Goal: Task Accomplishment & Management: Complete application form

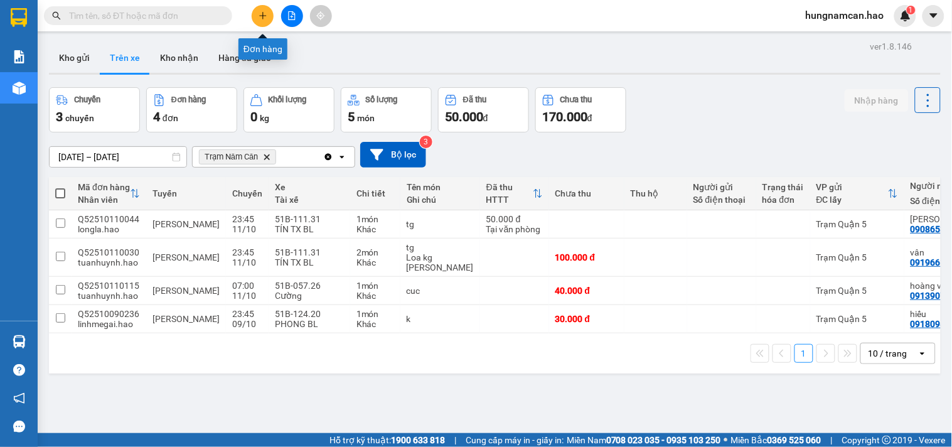
click at [262, 9] on button at bounding box center [263, 16] width 22 height 22
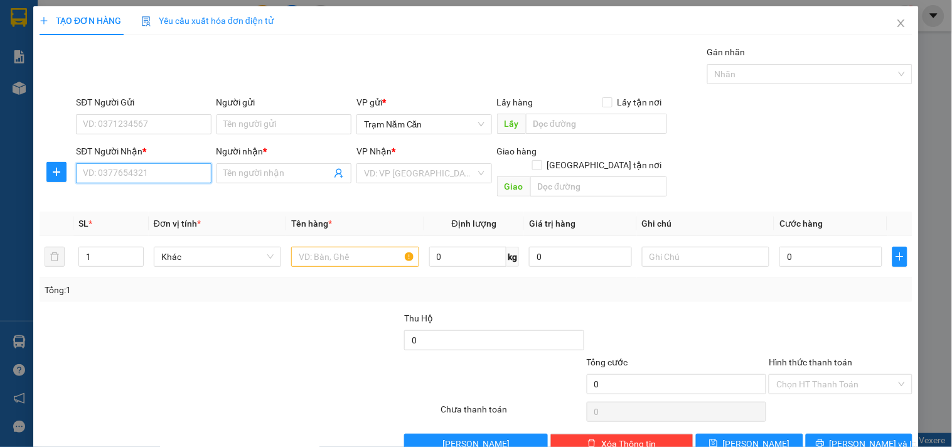
drag, startPoint x: 132, startPoint y: 180, endPoint x: 38, endPoint y: 164, distance: 95.5
click at [132, 180] on input "SĐT Người Nhận *" at bounding box center [143, 173] width 135 height 20
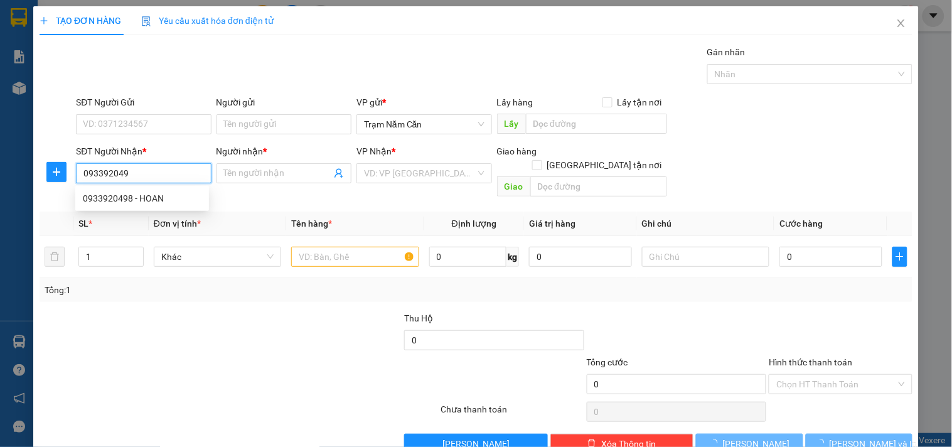
type input "0933920498"
click at [160, 193] on div "0933920498 - HOAN" at bounding box center [142, 198] width 119 height 14
type input "HOAN"
type input "150.000"
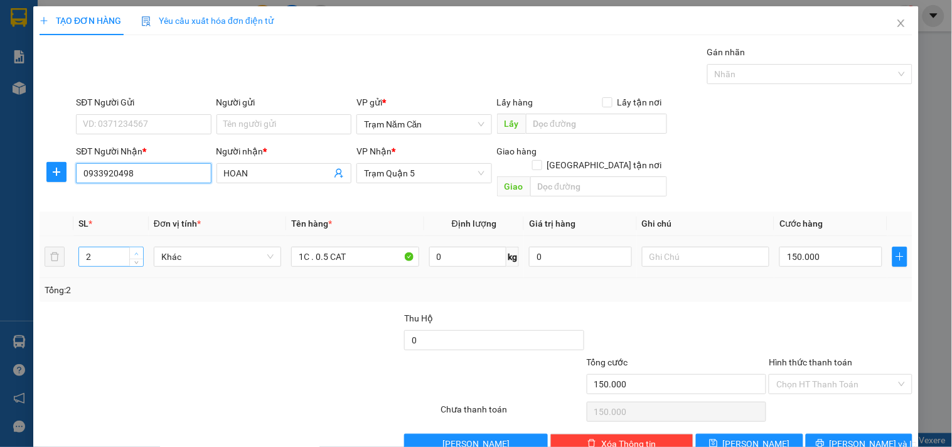
type input "0933920498"
type input "3"
click at [134, 252] on icon "up" at bounding box center [136, 254] width 4 height 4
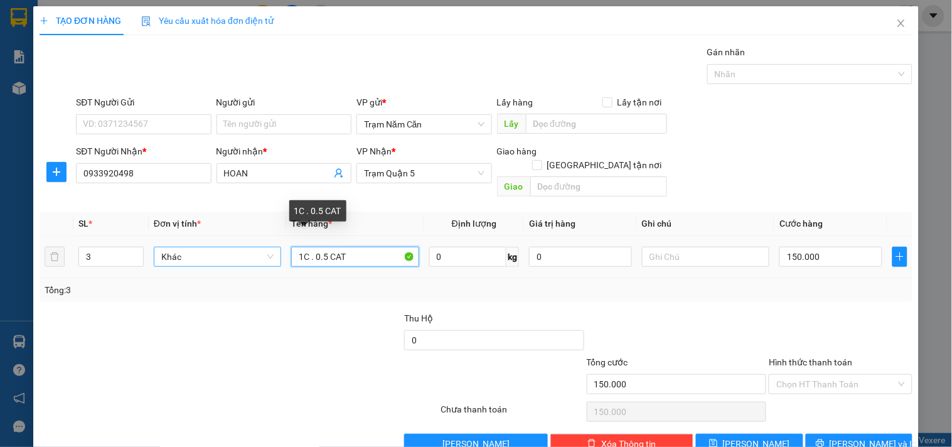
drag, startPoint x: 311, startPoint y: 243, endPoint x: 248, endPoint y: 242, distance: 63.4
click at [248, 242] on tr "3 Khác 1C . 0.5 CAT 0 kg 0 150.000" at bounding box center [476, 257] width 873 height 42
click at [339, 247] on input "0.5 CAT" at bounding box center [354, 257] width 127 height 20
type input "0.5"
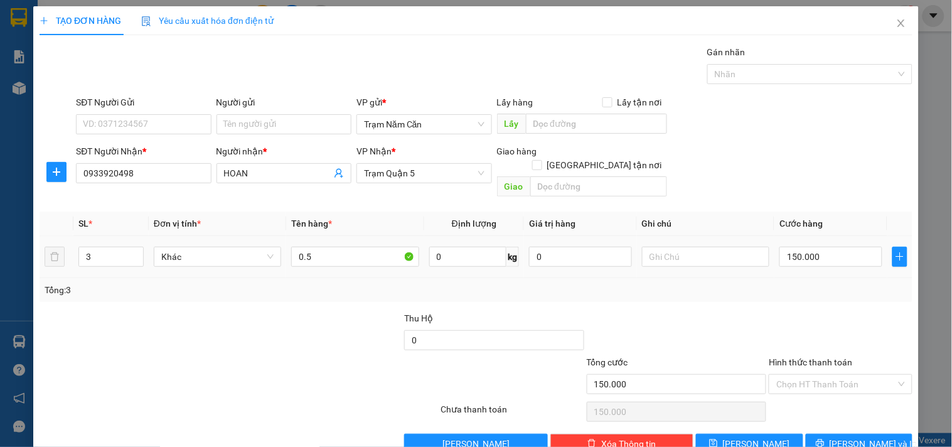
click at [820, 253] on div "150.000" at bounding box center [830, 256] width 103 height 25
click at [829, 247] on input "150.000" at bounding box center [830, 257] width 103 height 20
type input "0"
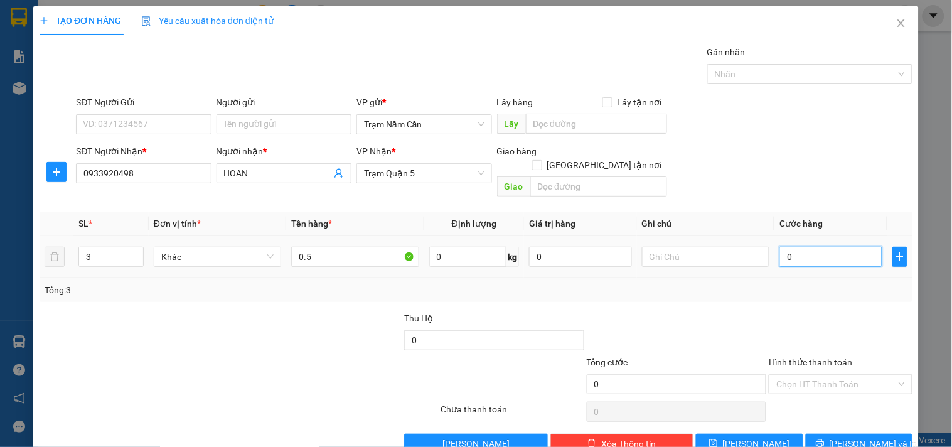
type input "2"
type input "002"
type input "20"
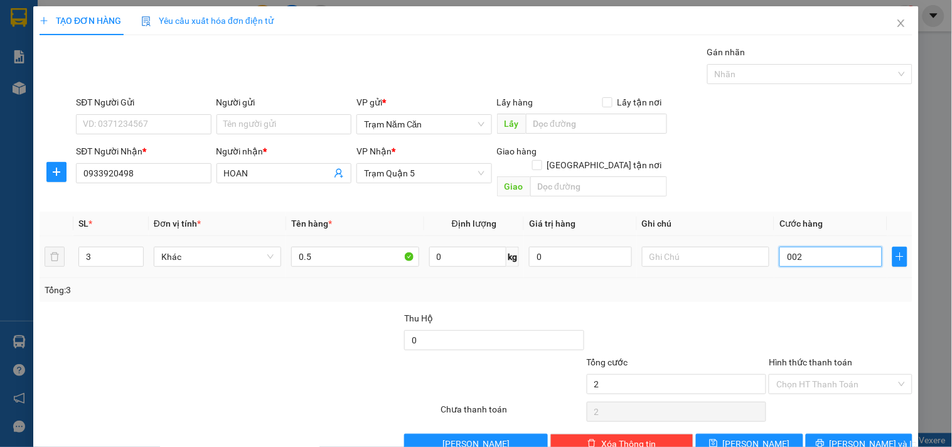
type input "0.020"
type input "200"
type input "00.200"
click at [781, 331] on div at bounding box center [840, 333] width 146 height 44
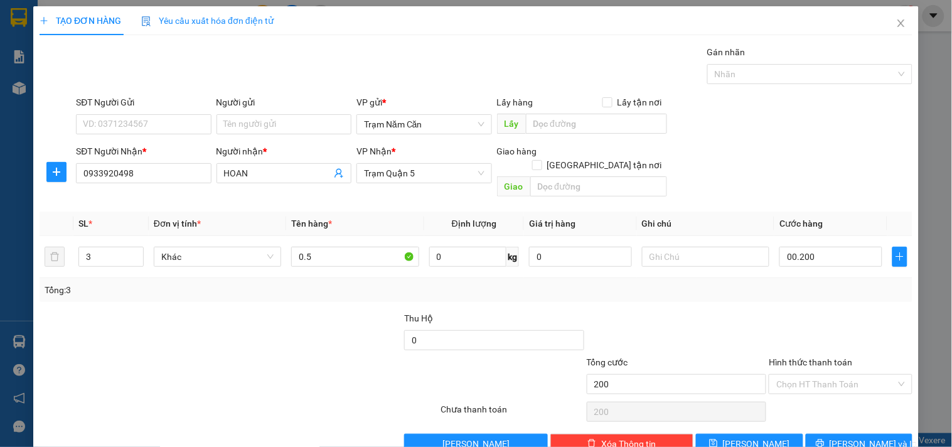
type input "200.000"
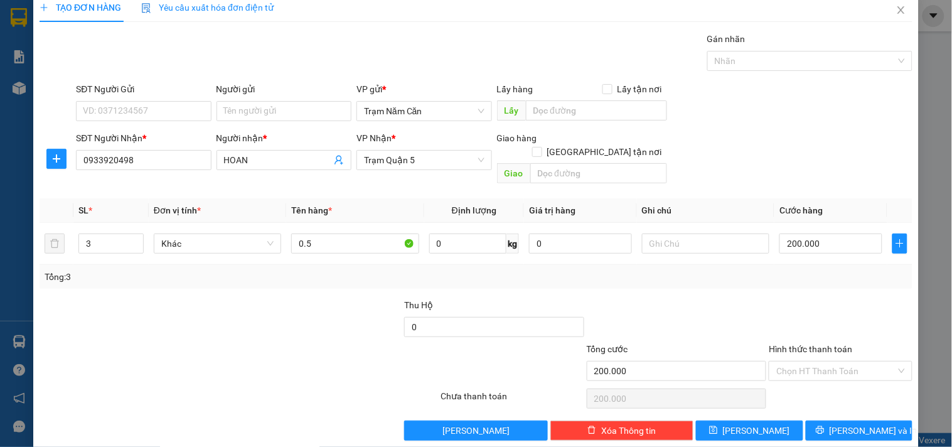
scroll to position [17, 0]
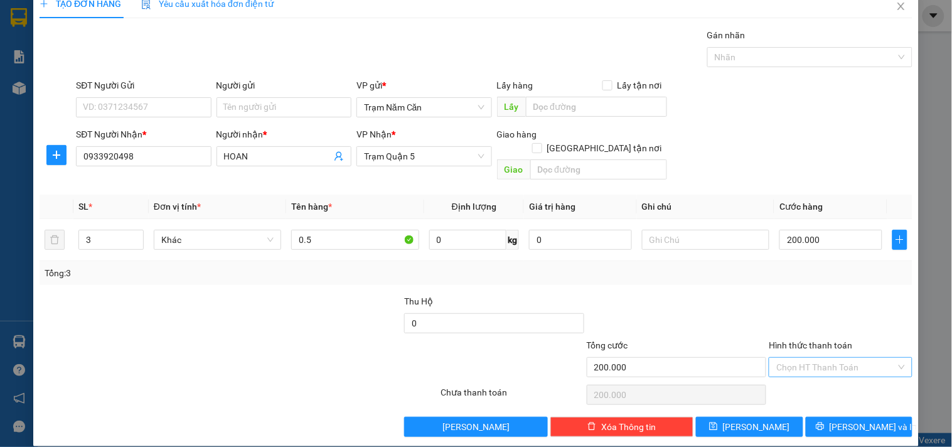
click at [793, 358] on input "Hình thức thanh toán" at bounding box center [835, 367] width 119 height 19
click at [787, 369] on div "Tại văn phòng" at bounding box center [832, 378] width 142 height 20
type input "0"
click at [836, 416] on button "[PERSON_NAME] và In" at bounding box center [858, 426] width 107 height 20
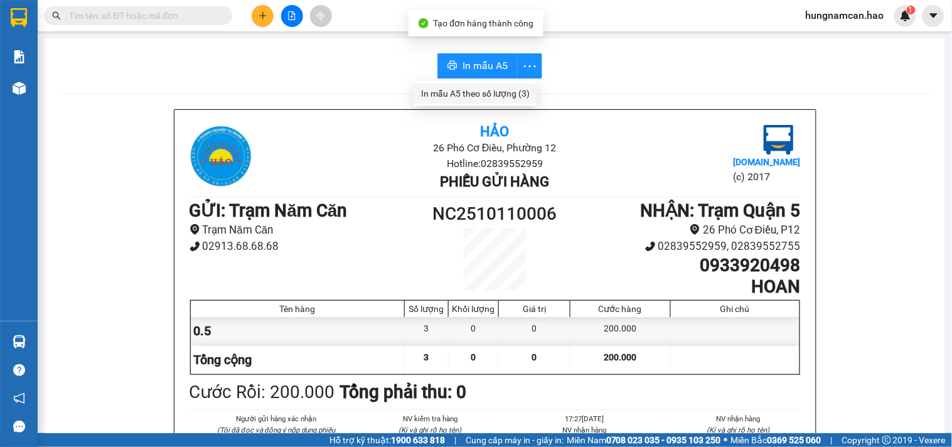
click at [514, 100] on li "In mẫu A5 theo số lượng (3)" at bounding box center [475, 93] width 124 height 20
click at [512, 93] on div "In mẫu A5 theo số lượng (3)" at bounding box center [475, 94] width 109 height 14
click at [516, 89] on div "In mẫu A5 theo số lượng (3)" at bounding box center [475, 94] width 109 height 14
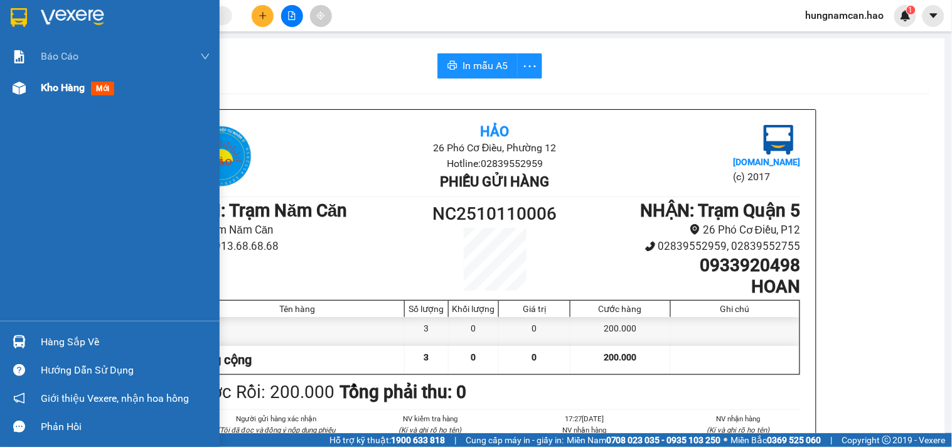
click at [8, 88] on div at bounding box center [19, 88] width 22 height 22
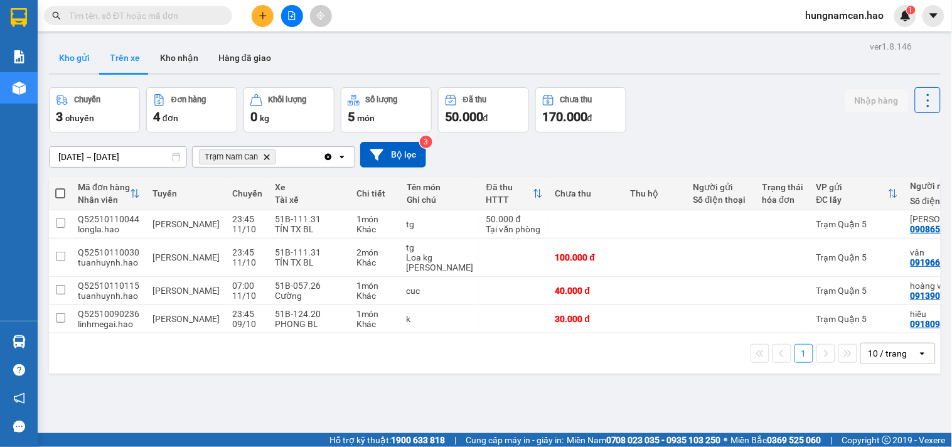
drag, startPoint x: 78, startPoint y: 51, endPoint x: 146, endPoint y: 44, distance: 68.1
click at [78, 50] on button "Kho gửi" at bounding box center [74, 58] width 51 height 30
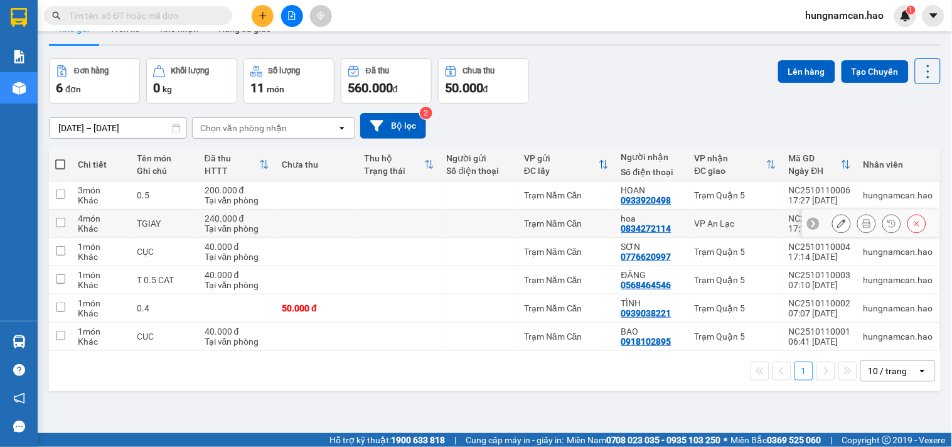
scroll to position [58, 0]
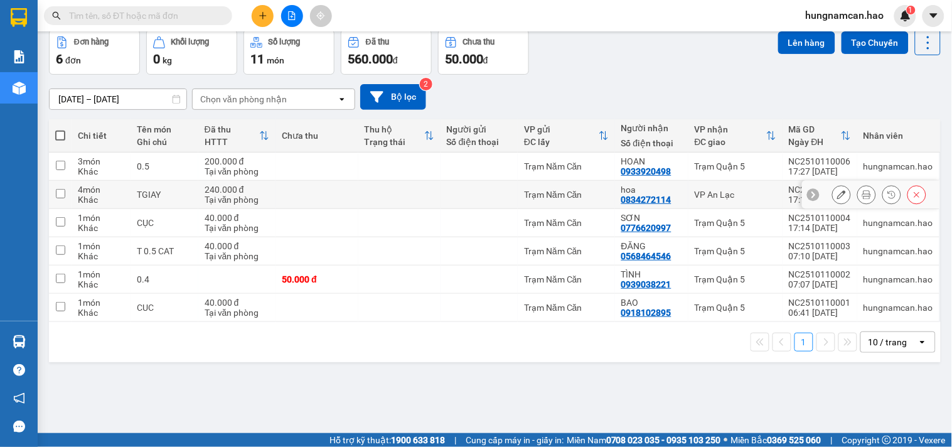
click at [857, 197] on button at bounding box center [866, 195] width 18 height 22
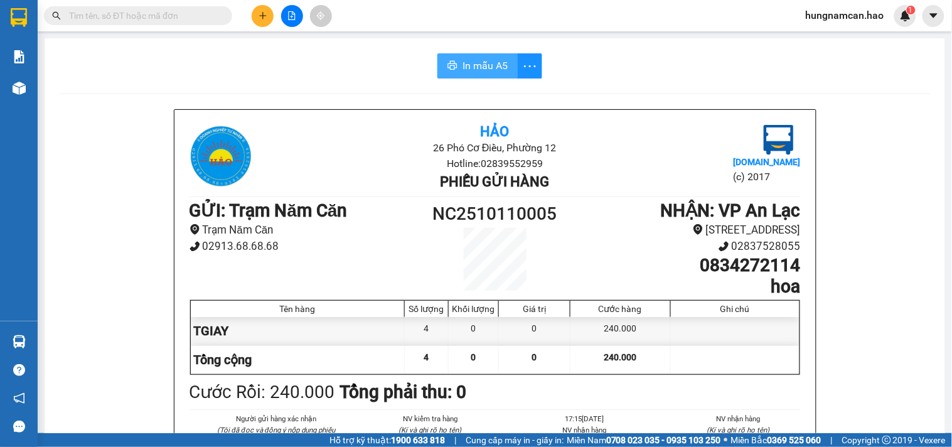
click at [504, 73] on button "In mẫu A5" at bounding box center [477, 65] width 80 height 25
click at [265, 9] on button at bounding box center [263, 16] width 22 height 22
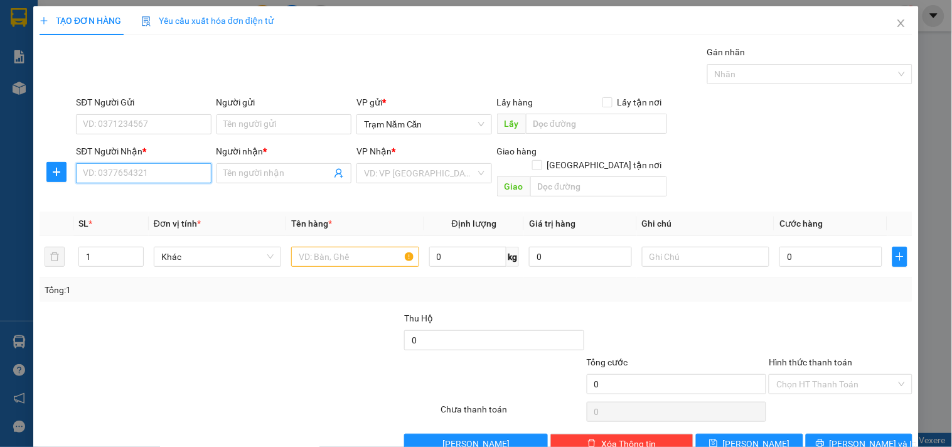
click at [132, 171] on input "SĐT Người Nhận *" at bounding box center [143, 173] width 135 height 20
click at [137, 206] on div "0948022499 - HIỆN" at bounding box center [142, 198] width 134 height 20
type input "0948022499"
type input "HIỆN"
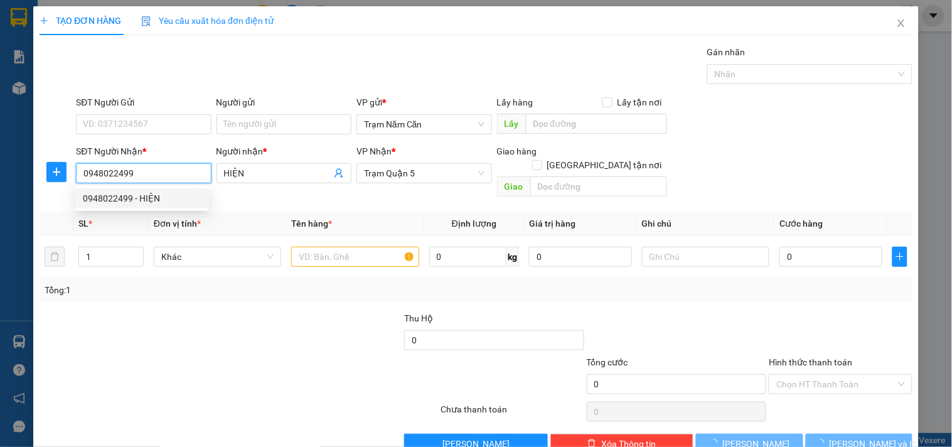
type input "50.000"
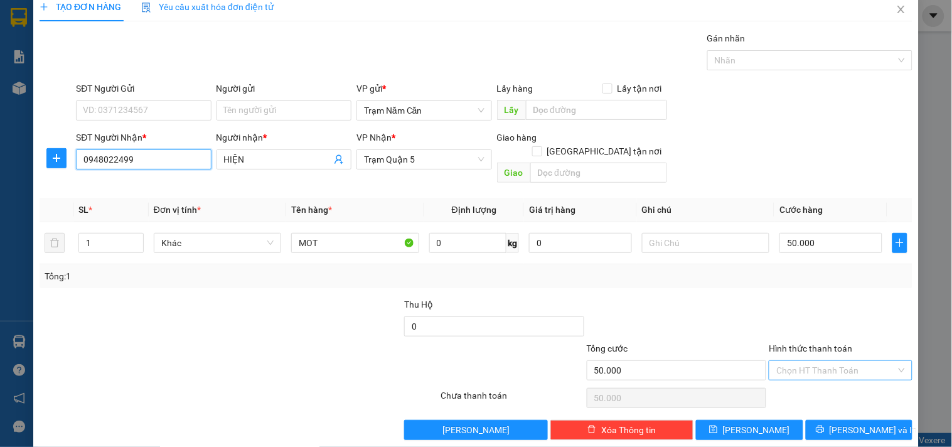
scroll to position [17, 0]
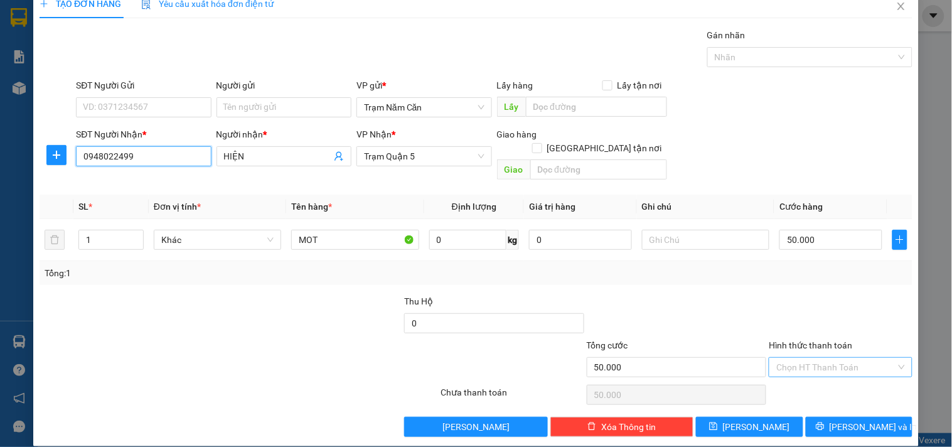
type input "0948022499"
click at [809, 358] on input "Hình thức thanh toán" at bounding box center [835, 367] width 119 height 19
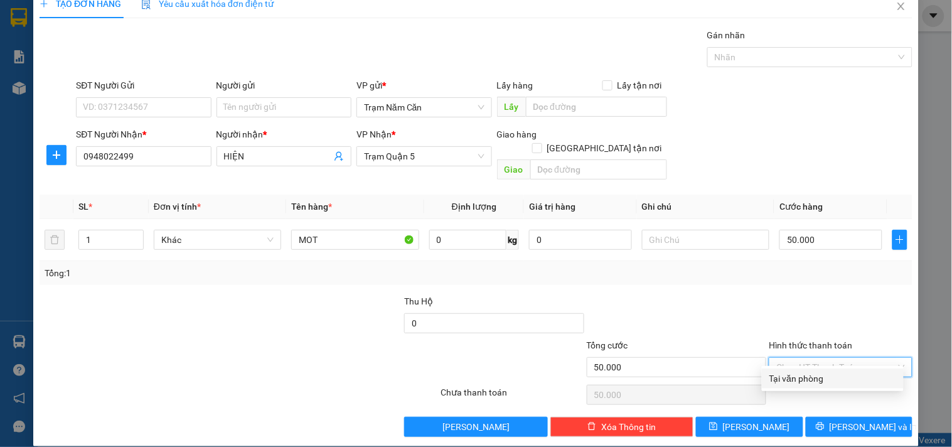
click at [807, 377] on div "Tại văn phòng" at bounding box center [832, 378] width 127 height 14
type input "0"
click at [825, 422] on button "[PERSON_NAME] và In" at bounding box center [858, 426] width 107 height 20
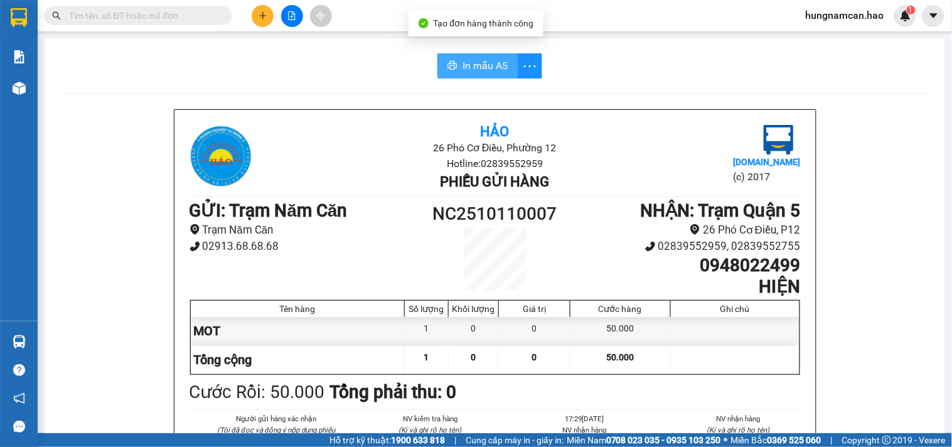
click at [481, 70] on span "In mẫu A5" at bounding box center [484, 66] width 45 height 16
click at [486, 77] on button "In mẫu A5" at bounding box center [477, 65] width 80 height 25
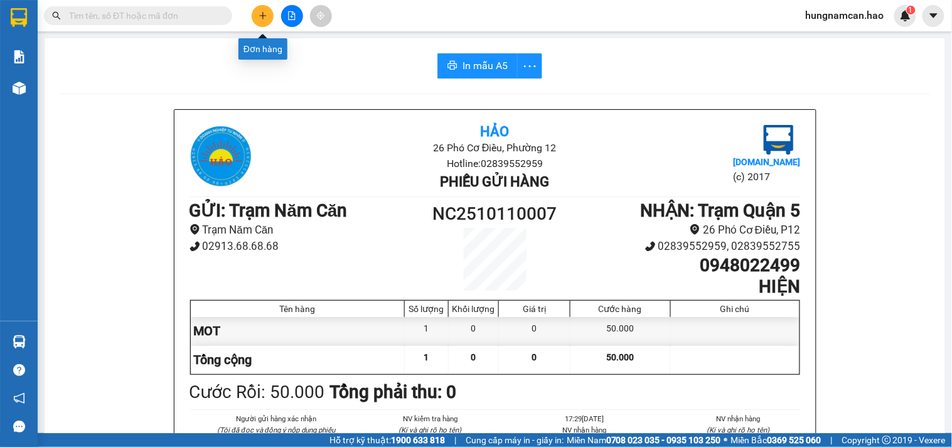
click at [253, 13] on button at bounding box center [263, 16] width 22 height 22
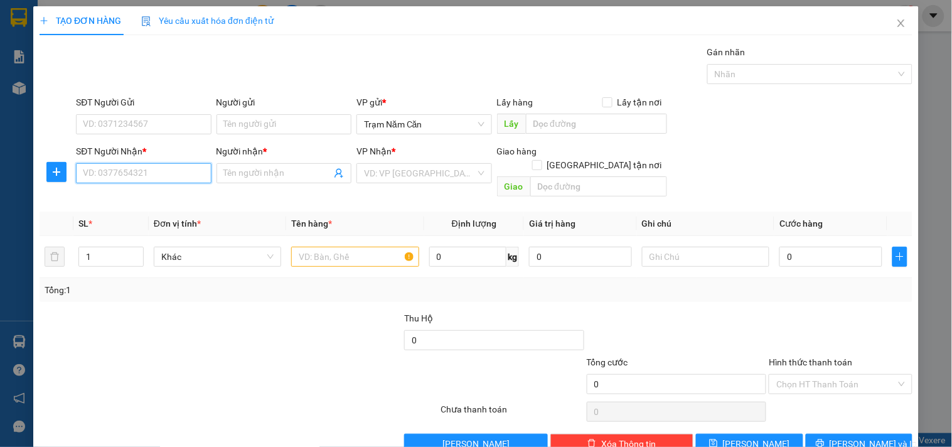
click at [161, 183] on input "SĐT Người Nhận *" at bounding box center [143, 173] width 135 height 20
click at [885, 26] on span "Close" at bounding box center [900, 23] width 35 height 35
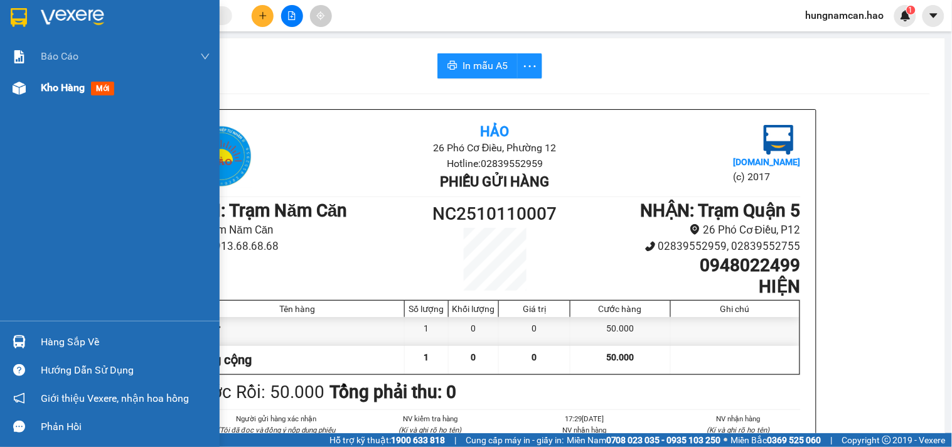
click at [24, 90] on img at bounding box center [19, 88] width 13 height 13
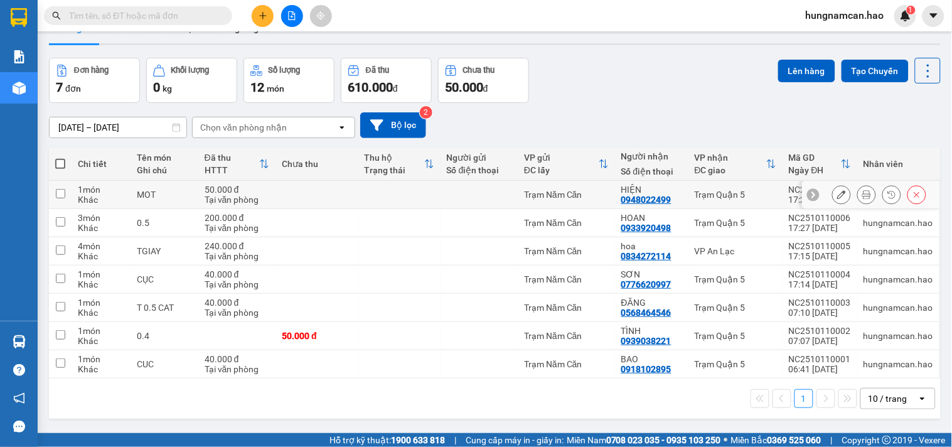
scroll to position [58, 0]
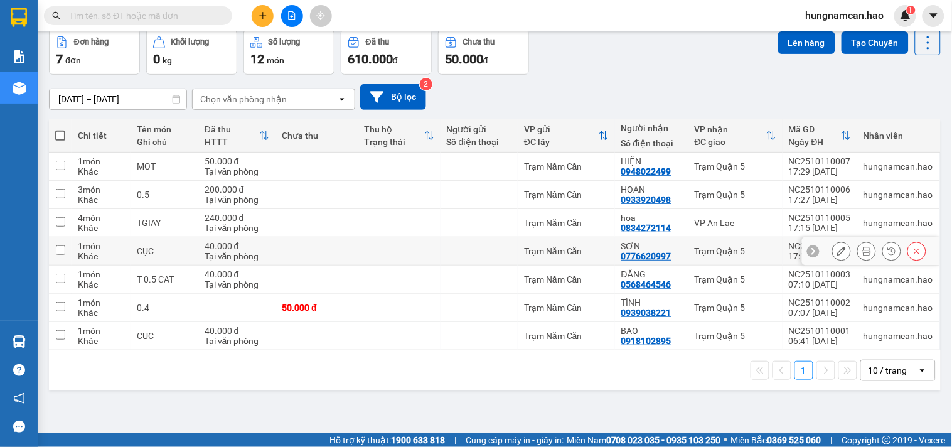
click at [862, 249] on icon at bounding box center [866, 251] width 9 height 9
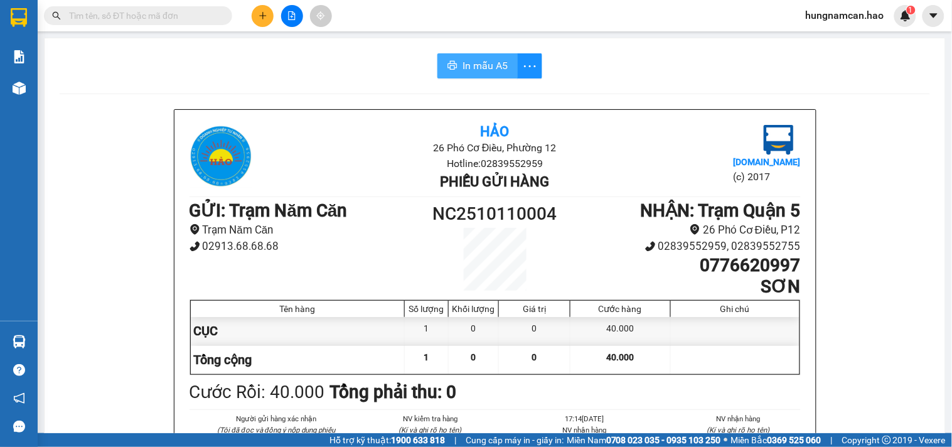
click at [484, 65] on span "In mẫu A5" at bounding box center [484, 66] width 45 height 16
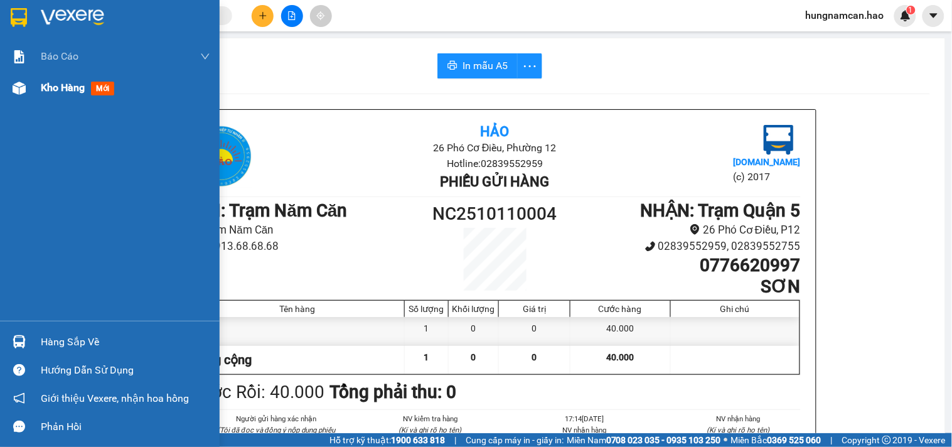
click at [29, 77] on div at bounding box center [19, 88] width 22 height 22
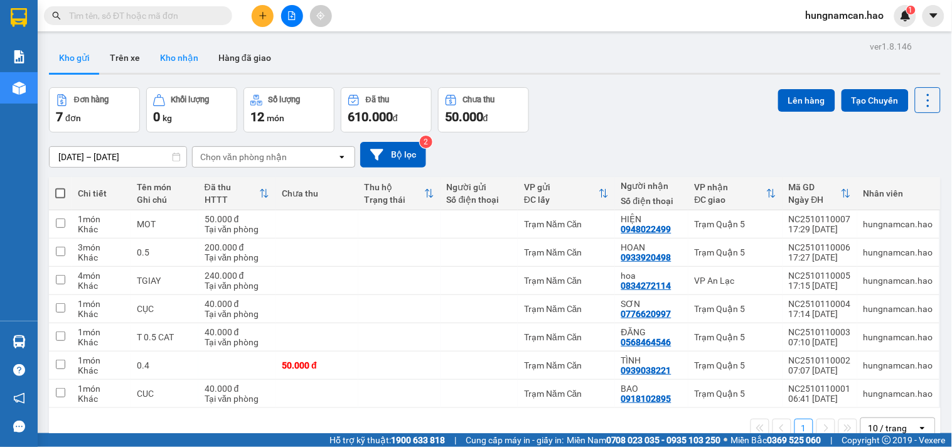
click at [171, 63] on button "Kho nhận" at bounding box center [179, 58] width 58 height 30
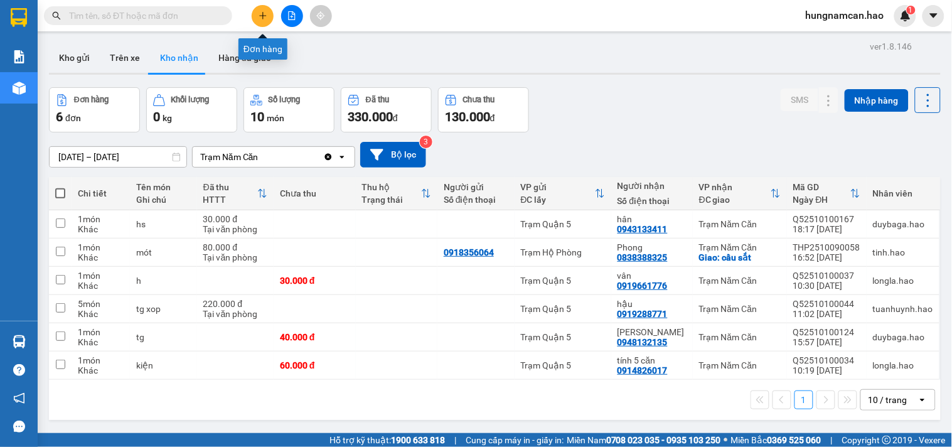
click at [257, 9] on button at bounding box center [263, 16] width 22 height 22
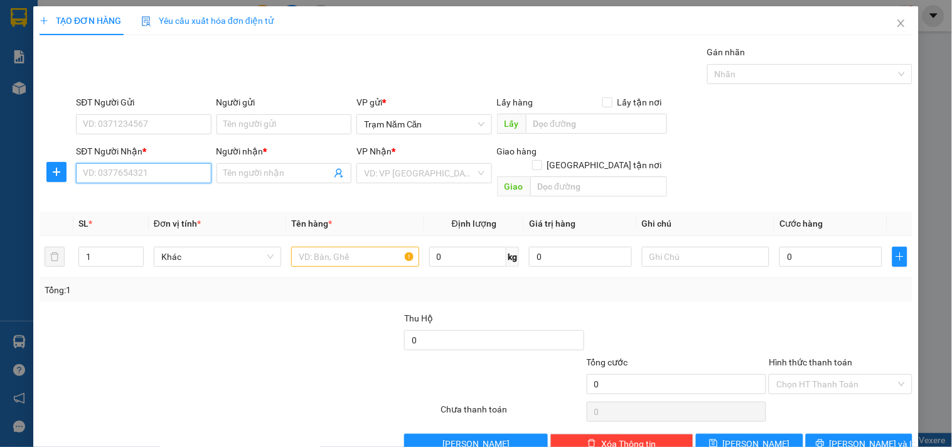
click at [129, 180] on input "SĐT Người Nhận *" at bounding box center [143, 173] width 135 height 20
click at [171, 182] on input "0903383881" at bounding box center [143, 173] width 135 height 20
type input "0903383881"
drag, startPoint x: 252, startPoint y: 161, endPoint x: 284, endPoint y: 151, distance: 33.5
click at [262, 156] on div "Người nhận *" at bounding box center [283, 153] width 135 height 19
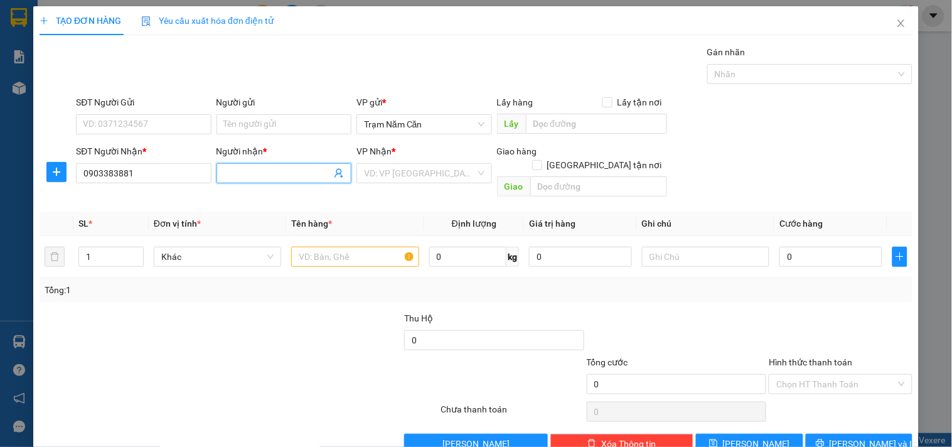
click at [295, 168] on input "Người nhận *" at bounding box center [277, 173] width 107 height 14
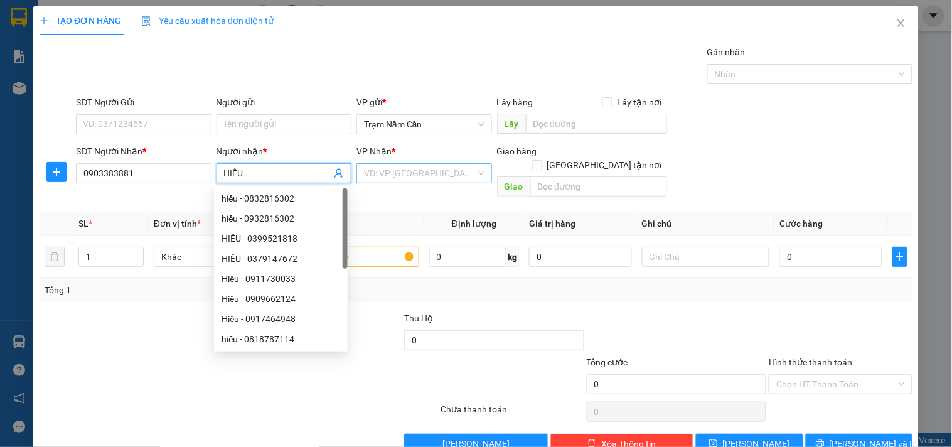
type input "HIẾU"
click at [385, 182] on input "search" at bounding box center [419, 173] width 111 height 19
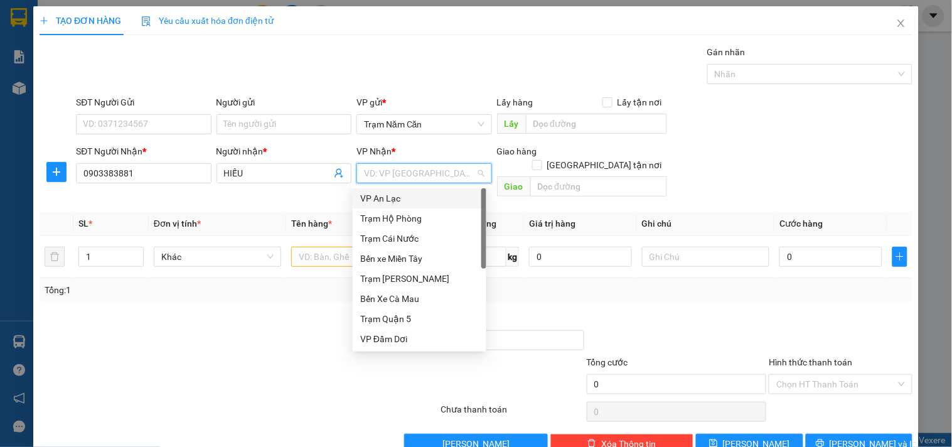
click at [390, 201] on div "VP An Lạc" at bounding box center [419, 198] width 119 height 14
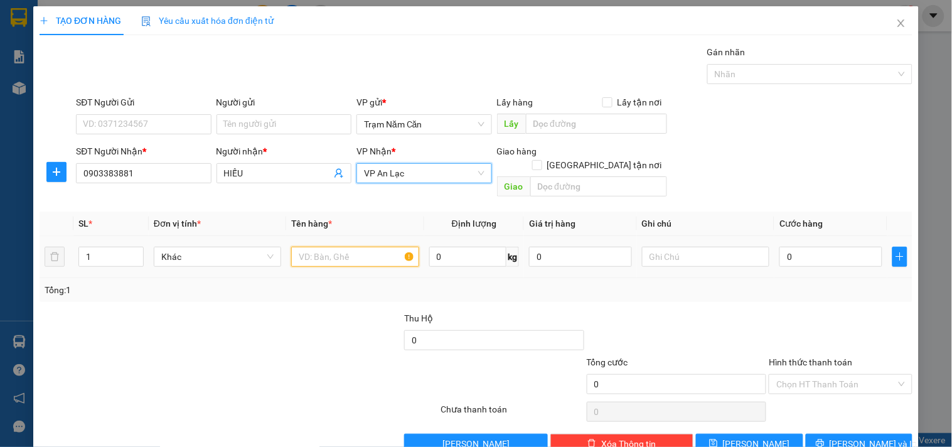
click at [332, 252] on input "text" at bounding box center [354, 257] width 127 height 20
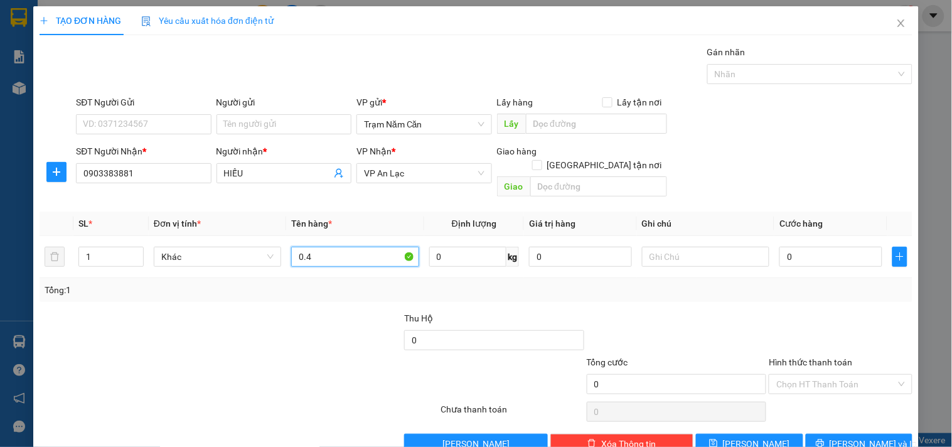
type input "0.4"
type input "004"
type input "4"
type input "0.040"
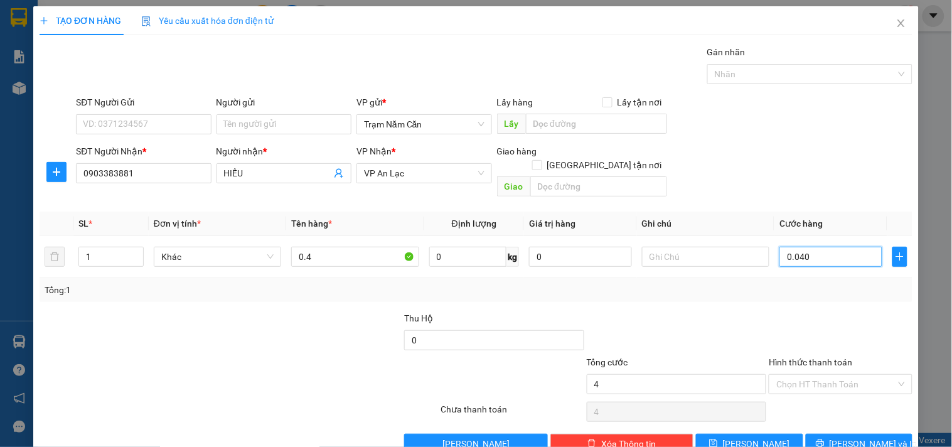
type input "40"
click at [790, 284] on div "Tổng: 1" at bounding box center [476, 290] width 873 height 24
type input "40.000"
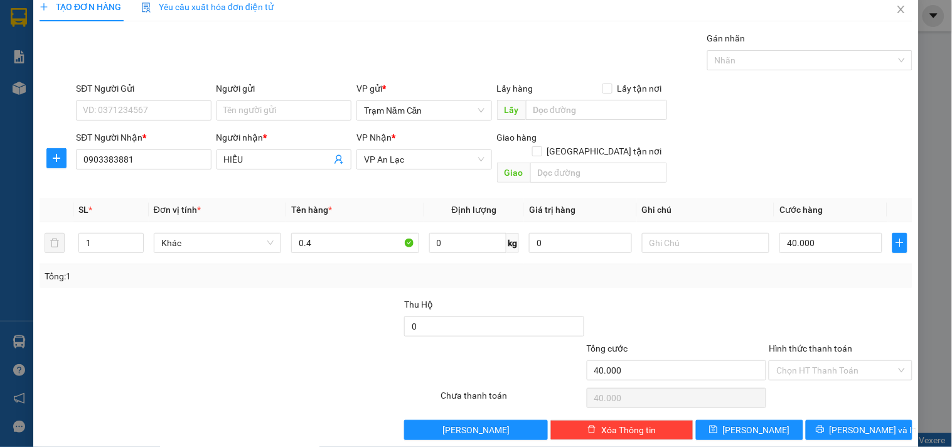
scroll to position [17, 0]
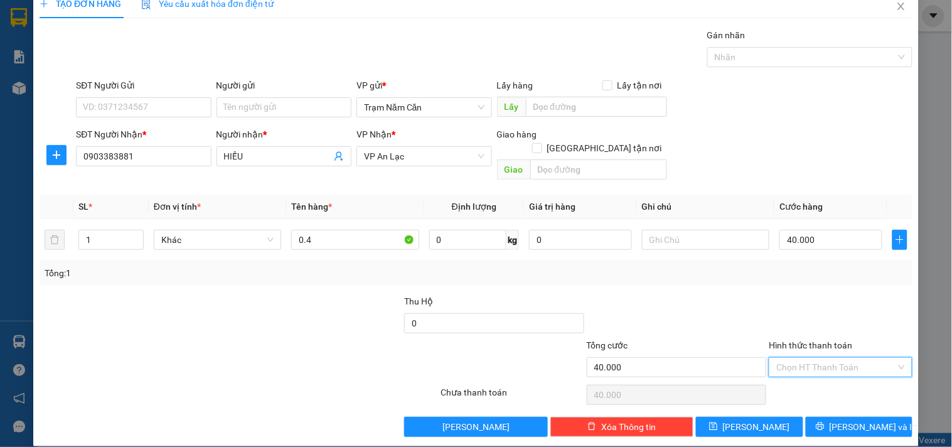
drag, startPoint x: 853, startPoint y: 354, endPoint x: 851, endPoint y: 386, distance: 32.7
click at [854, 358] on input "Hình thức thanh toán" at bounding box center [835, 367] width 119 height 19
click at [851, 383] on div "Tại văn phòng" at bounding box center [832, 378] width 127 height 14
type input "0"
click at [847, 420] on span "[PERSON_NAME] và In" at bounding box center [873, 427] width 88 height 14
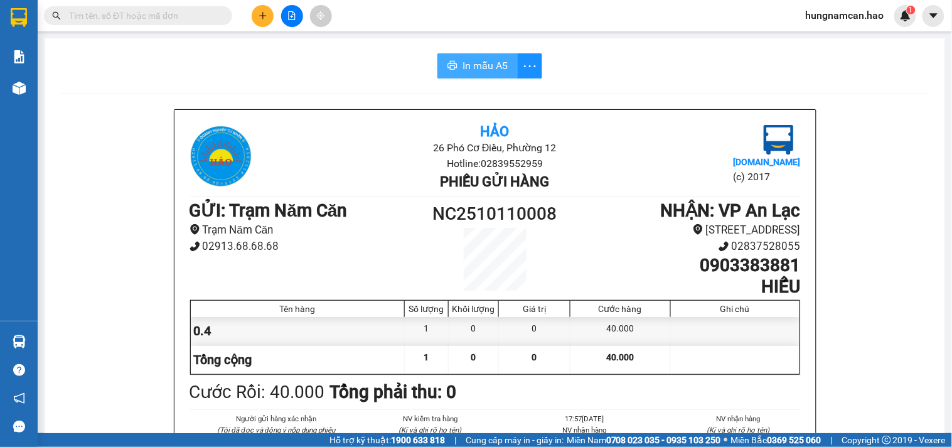
click at [466, 61] on span "In mẫu A5" at bounding box center [484, 66] width 45 height 16
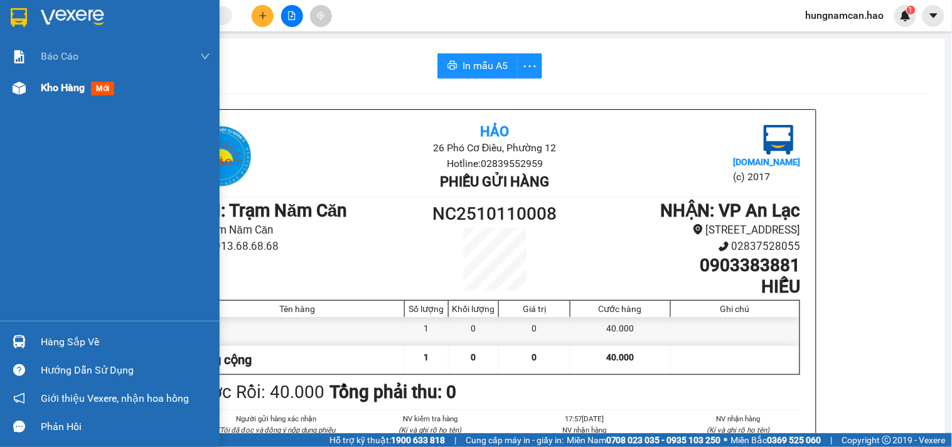
click at [16, 92] on img at bounding box center [19, 88] width 13 height 13
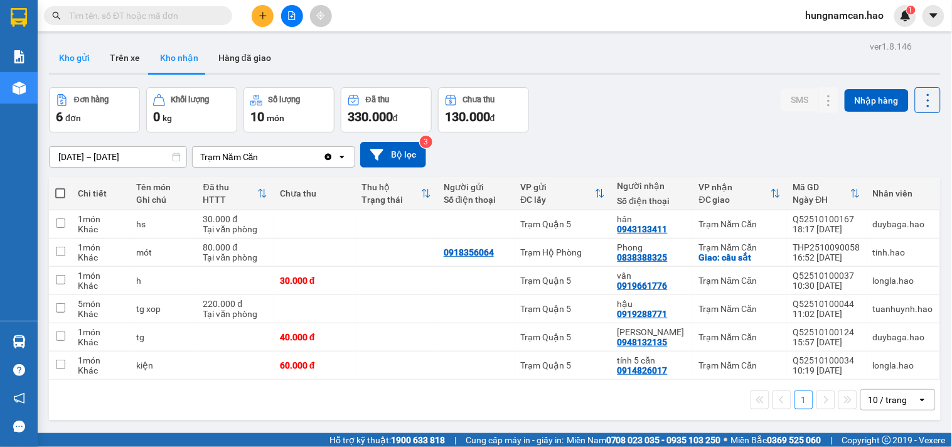
click at [77, 60] on button "Kho gửi" at bounding box center [74, 58] width 51 height 30
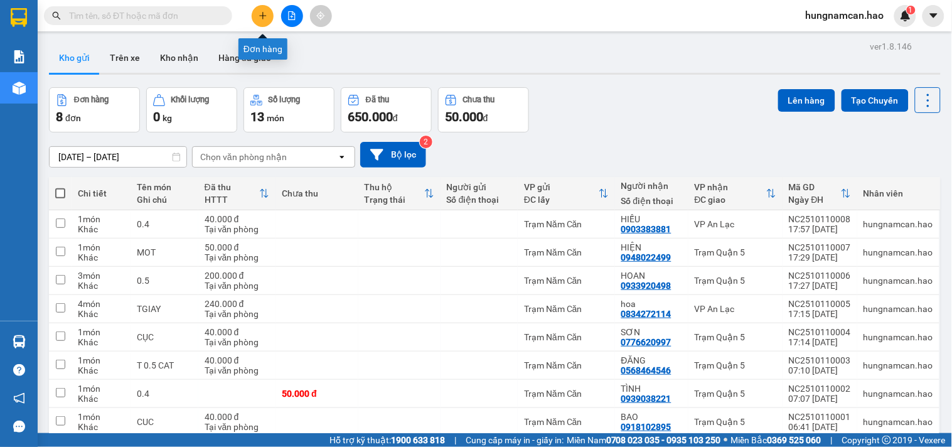
click at [260, 15] on icon "plus" at bounding box center [262, 15] width 7 height 1
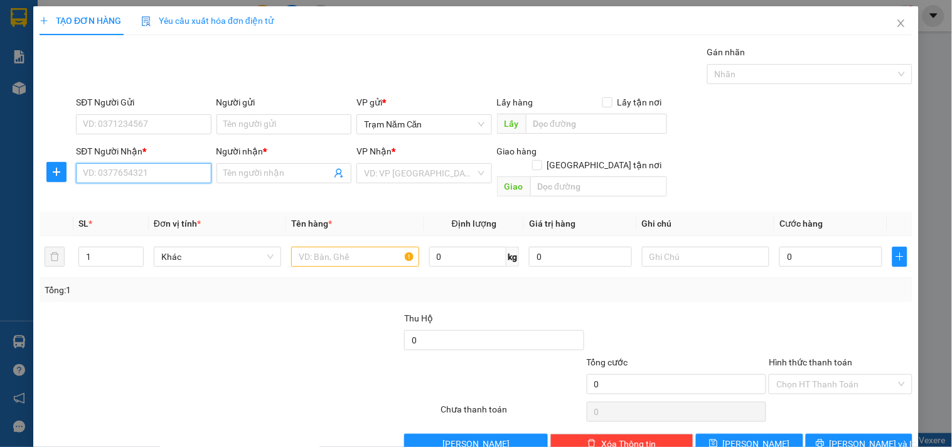
click at [140, 167] on input "SĐT Người Nhận *" at bounding box center [143, 173] width 135 height 20
drag, startPoint x: 149, startPoint y: 195, endPoint x: 289, endPoint y: 189, distance: 139.4
click at [151, 195] on div "0919589526 - TOẠI" at bounding box center [142, 198] width 119 height 14
type input "0919589526"
type input "TOẠI"
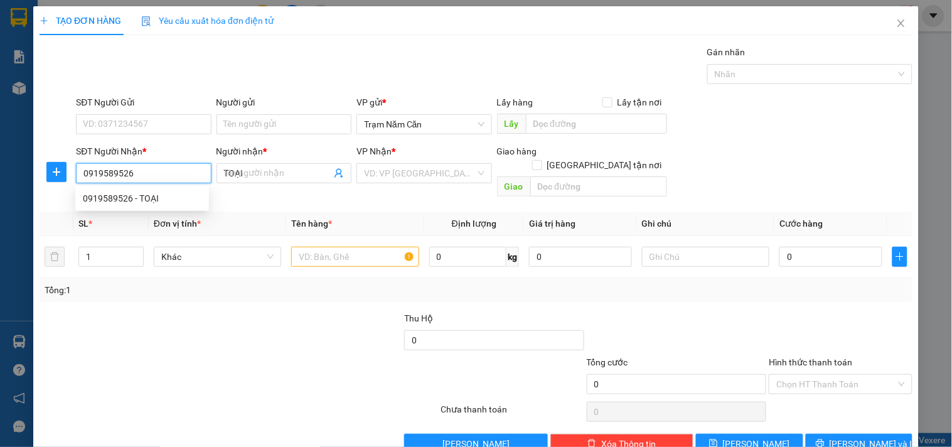
type input "60.000"
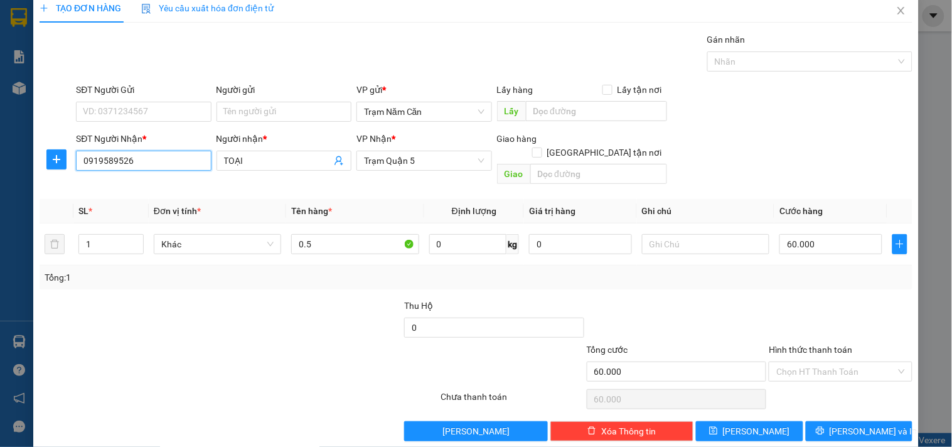
scroll to position [17, 0]
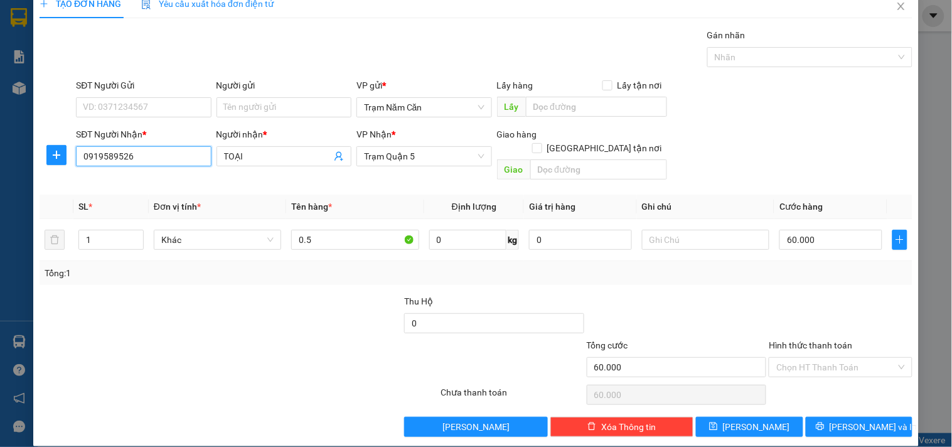
type input "0919589526"
click at [854, 366] on div "Hình thức thanh toán Chọn HT Thanh Toán" at bounding box center [839, 360] width 143 height 44
click at [849, 358] on input "Hình thức thanh toán" at bounding box center [835, 367] width 119 height 19
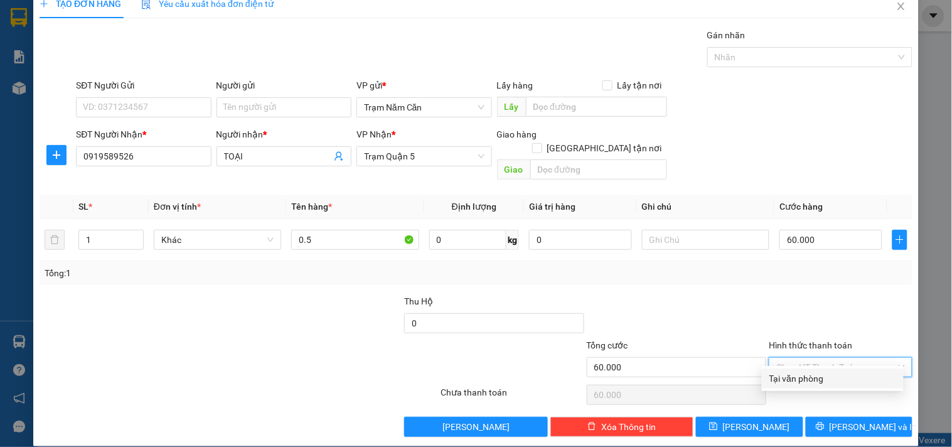
click at [837, 383] on div "Tại văn phòng" at bounding box center [832, 378] width 127 height 14
type input "0"
click at [837, 427] on div "TẠO ĐƠN HÀNG Yêu cầu xuất hóa đơn điện tử Transit Pickup Surcharge Ids Transit …" at bounding box center [475, 217] width 885 height 457
click at [837, 417] on button "[PERSON_NAME] và In" at bounding box center [858, 426] width 107 height 20
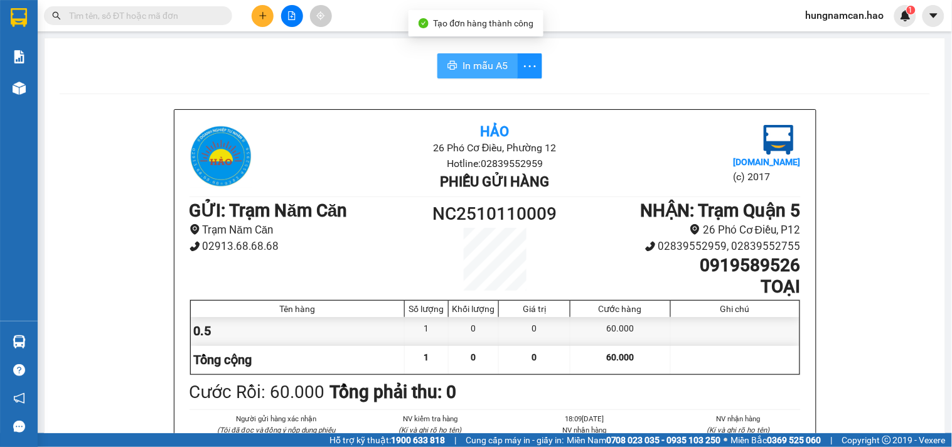
click at [478, 57] on button "In mẫu A5" at bounding box center [477, 65] width 80 height 25
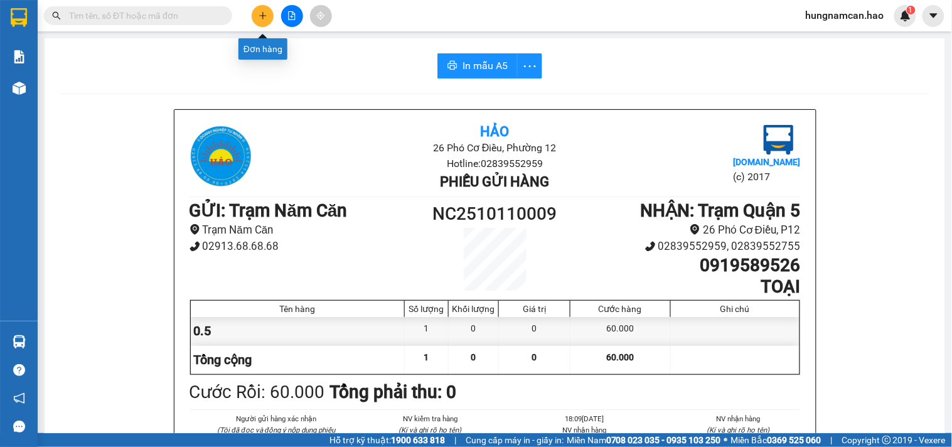
click at [263, 13] on icon "plus" at bounding box center [262, 15] width 9 height 9
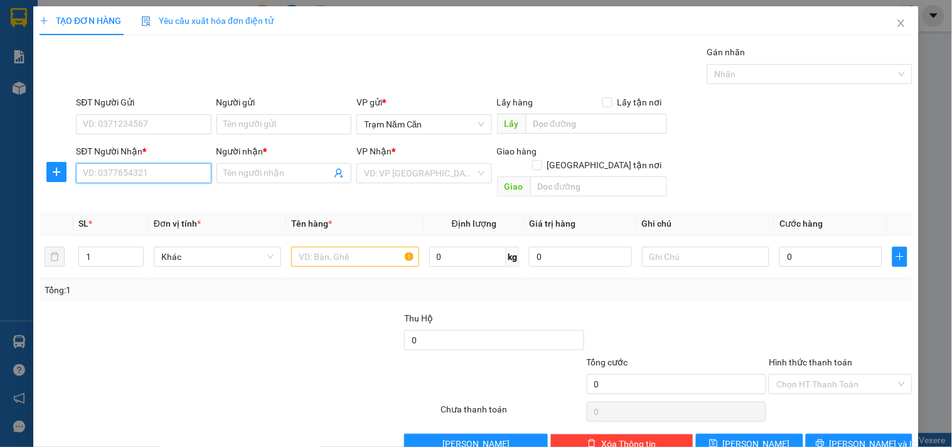
click at [132, 176] on input "SĐT Người Nhận *" at bounding box center [143, 173] width 135 height 20
type input "0932383869"
click at [135, 193] on div "0932383869 - MAI" at bounding box center [142, 198] width 119 height 14
type input "MAI"
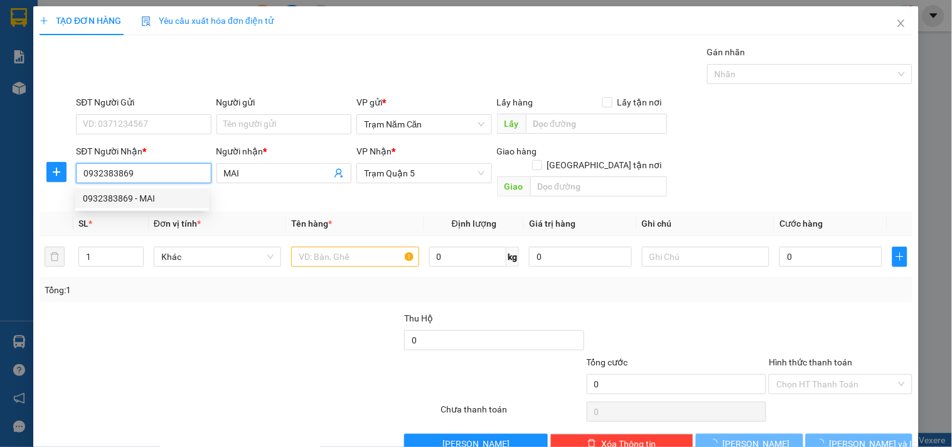
type input "100.000"
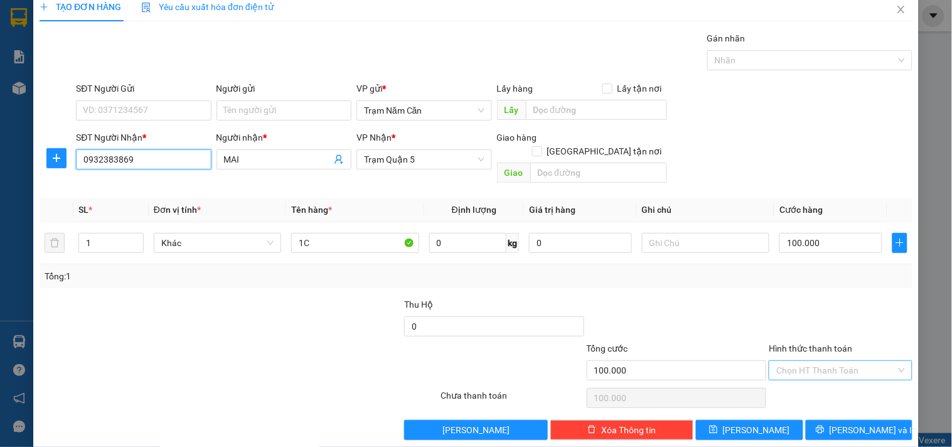
scroll to position [17, 0]
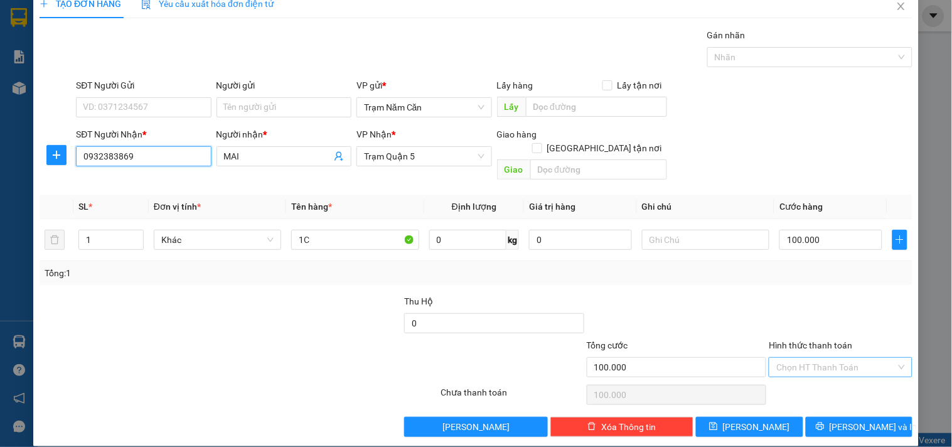
type input "0932383869"
click at [809, 358] on input "Hình thức thanh toán" at bounding box center [835, 367] width 119 height 19
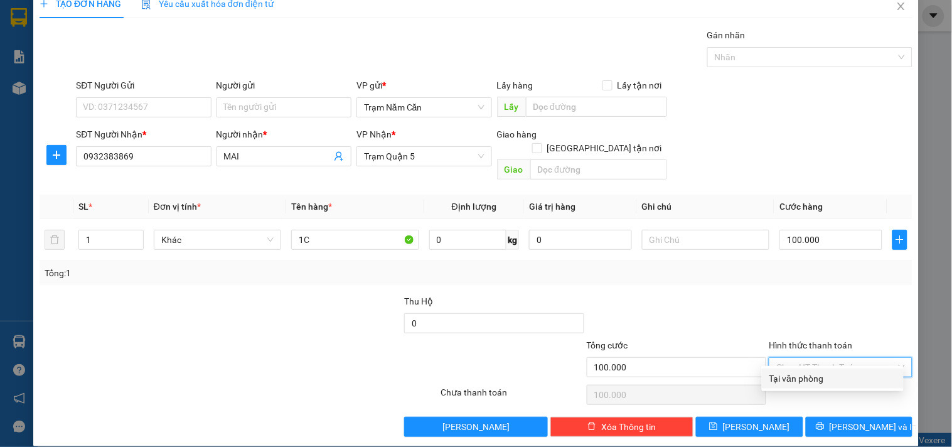
click at [808, 372] on div "Tại văn phòng" at bounding box center [832, 378] width 127 height 14
type input "0"
click at [812, 416] on button "[PERSON_NAME] và In" at bounding box center [858, 426] width 107 height 20
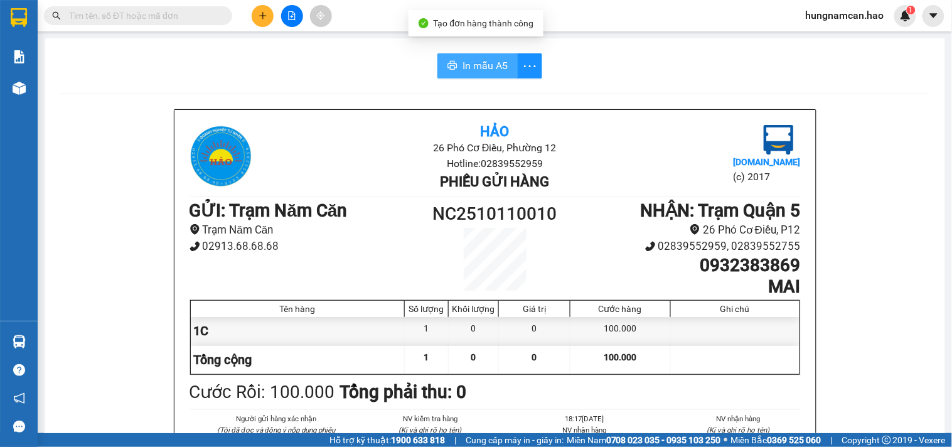
click at [440, 72] on button "In mẫu A5" at bounding box center [477, 65] width 80 height 25
click at [248, 19] on div at bounding box center [292, 16] width 94 height 22
click at [262, 16] on icon "plus" at bounding box center [262, 15] width 9 height 9
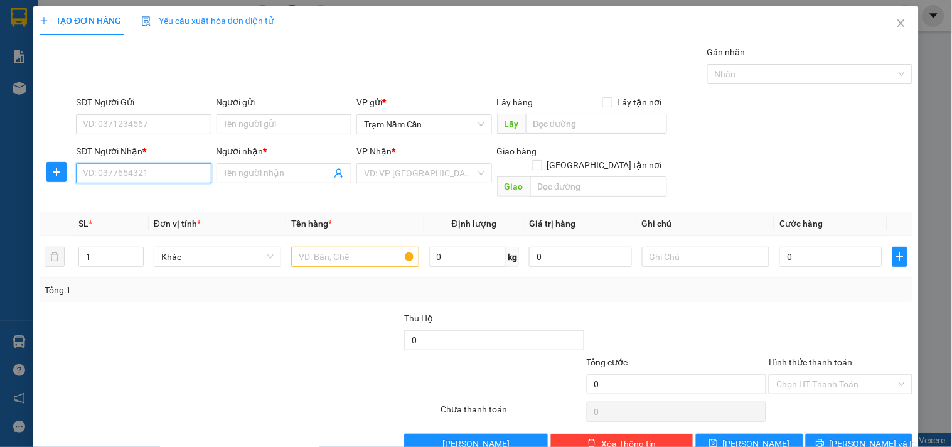
click at [107, 183] on input "SĐT Người Nhận *" at bounding box center [143, 173] width 135 height 20
type input "0977671605"
drag, startPoint x: 122, startPoint y: 198, endPoint x: 270, endPoint y: 210, distance: 147.9
click at [123, 198] on div "0977671605 - quyết" at bounding box center [142, 198] width 119 height 14
type input "quyết"
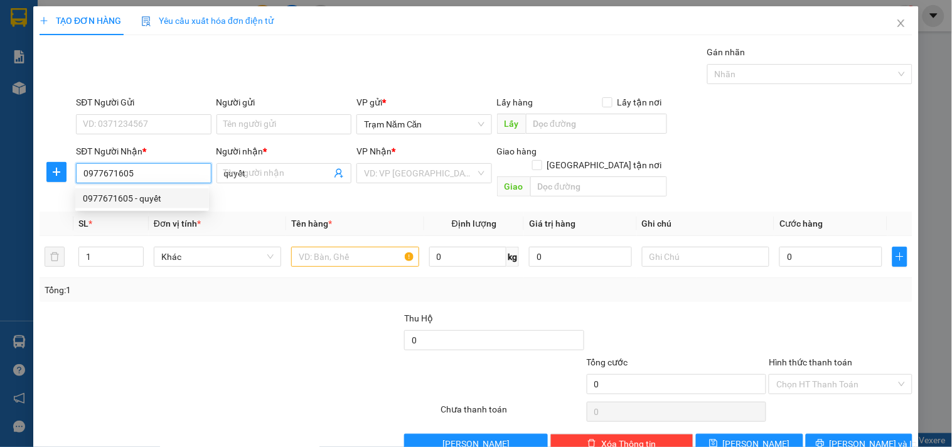
type input "30.000"
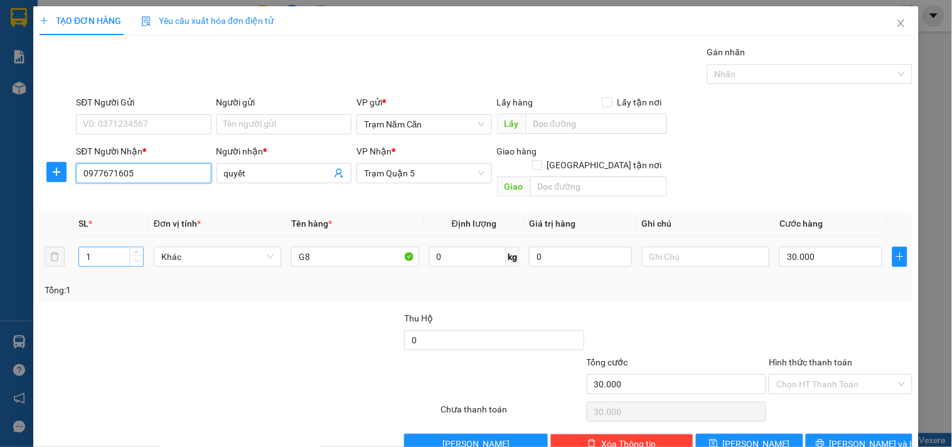
click at [139, 255] on span "Decrease Value" at bounding box center [136, 260] width 14 height 11
type input "0977671605"
type input "2"
click at [134, 252] on icon "up" at bounding box center [136, 254] width 4 height 4
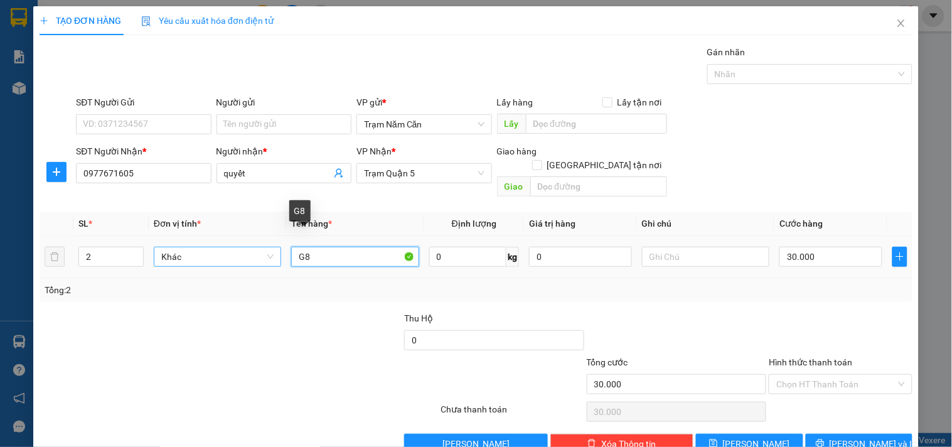
drag, startPoint x: 286, startPoint y: 245, endPoint x: 227, endPoint y: 245, distance: 59.0
click at [227, 245] on tr "2 Khác G8 0 kg 0 30.000" at bounding box center [476, 257] width 873 height 42
type input "0.4 KE"
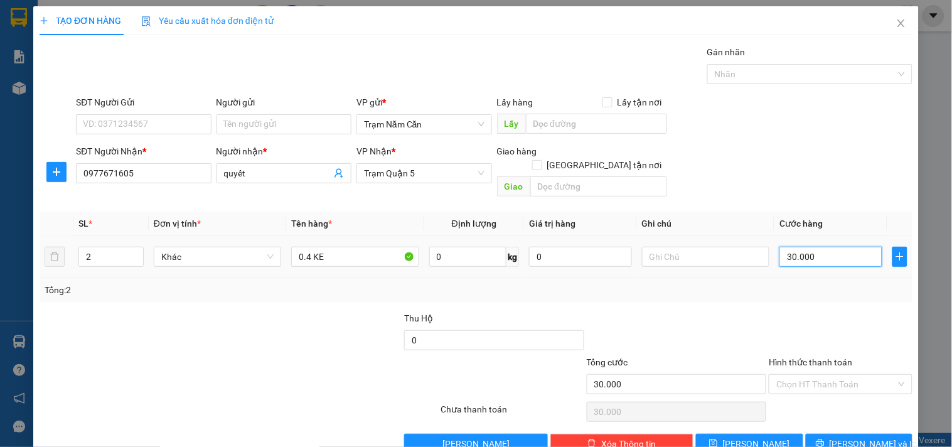
click at [833, 247] on input "30.000" at bounding box center [830, 257] width 103 height 20
type input "0"
type input "6"
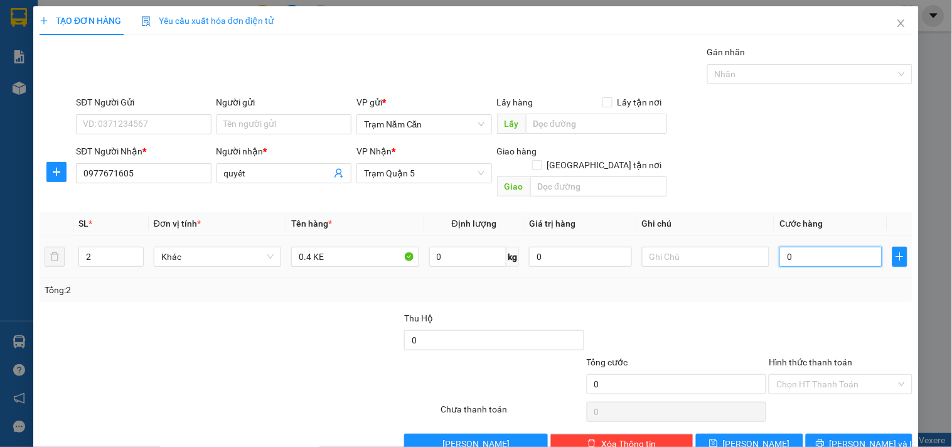
type input "6"
type input "006"
type input "60"
type input "0.060"
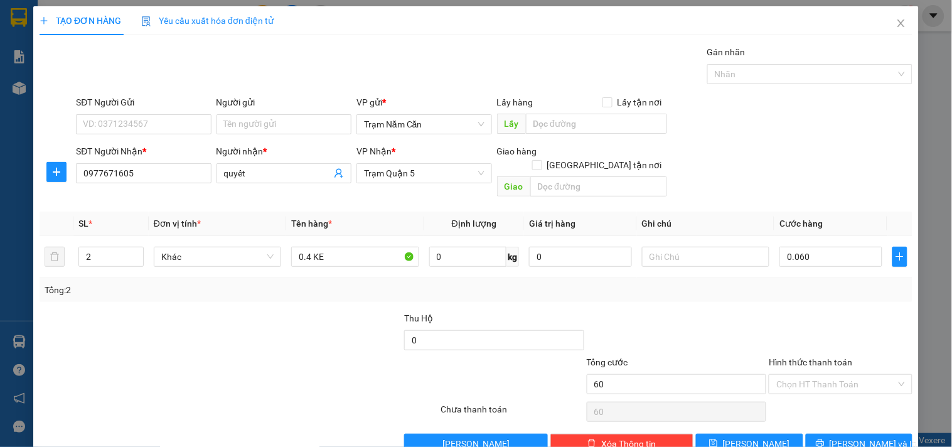
type input "60.000"
click at [784, 283] on div "Tổng: 2" at bounding box center [476, 290] width 862 height 14
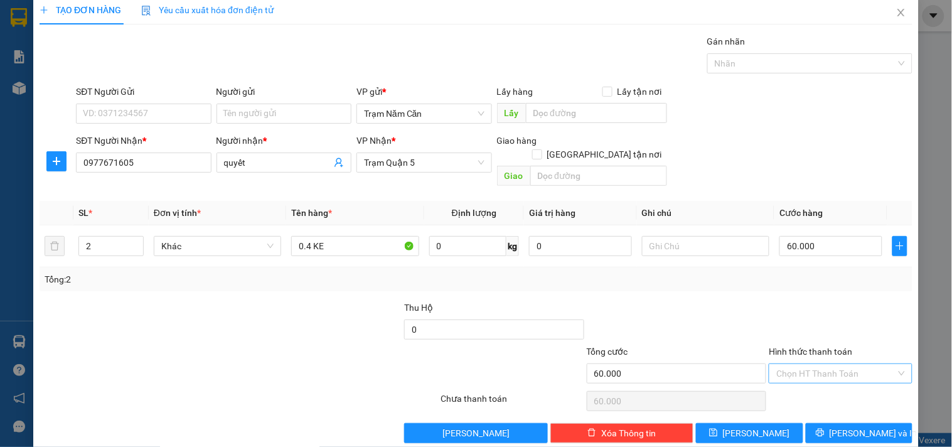
scroll to position [17, 0]
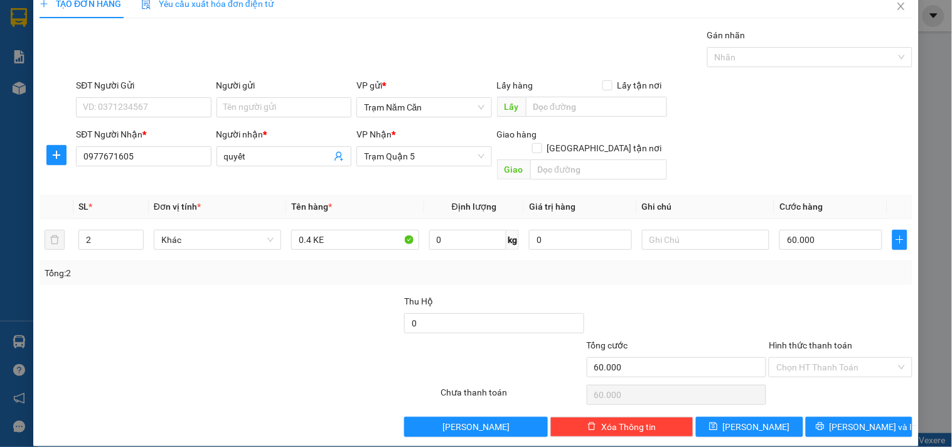
drag, startPoint x: 798, startPoint y: 358, endPoint x: 797, endPoint y: 365, distance: 7.6
click at [798, 360] on input "Hình thức thanh toán" at bounding box center [835, 367] width 119 height 19
click at [795, 371] on div "Tại văn phòng" at bounding box center [832, 378] width 127 height 14
type input "0"
click at [805, 416] on button "[PERSON_NAME] và In" at bounding box center [858, 426] width 107 height 20
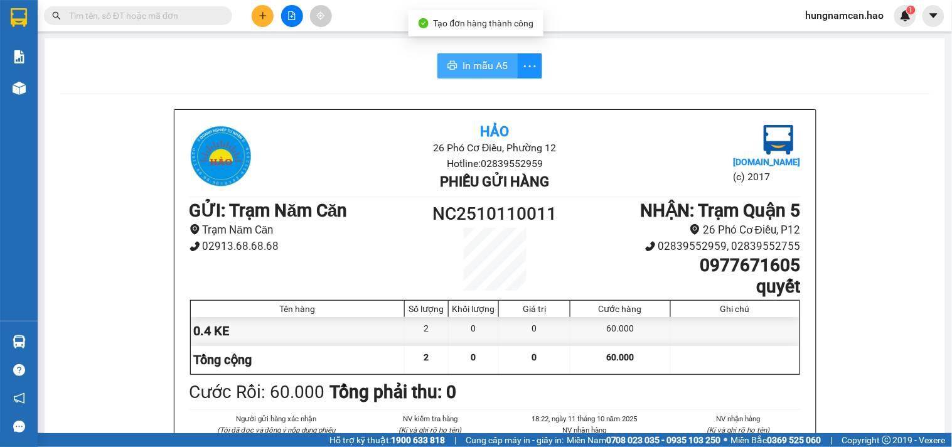
click at [474, 58] on span "In mẫu A5" at bounding box center [484, 66] width 45 height 16
click at [262, 14] on icon "plus" at bounding box center [262, 15] width 9 height 9
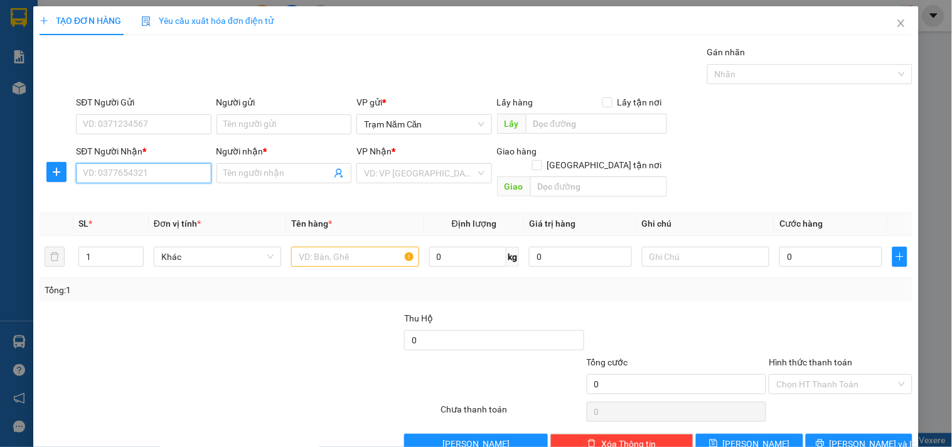
click at [120, 171] on input "SĐT Người Nhận *" at bounding box center [143, 173] width 135 height 20
type input "0981568458"
click at [95, 206] on div "0981568458 - NHÂN" at bounding box center [142, 198] width 134 height 20
type input "NHÂN"
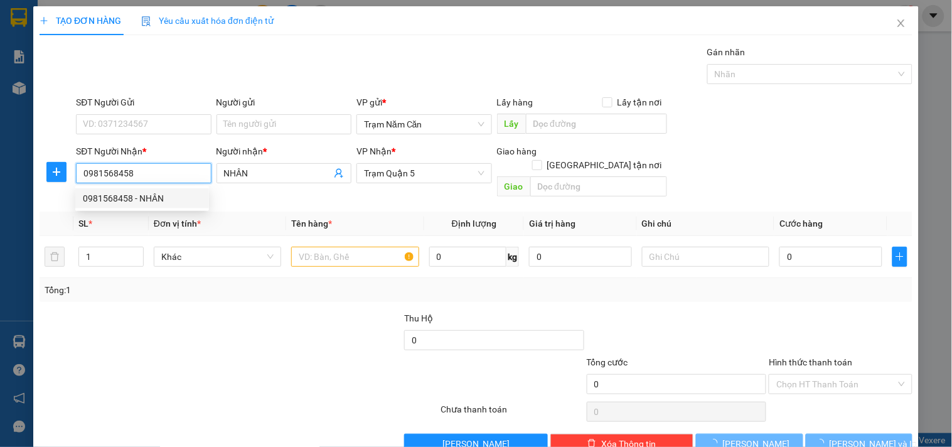
type input "150.000"
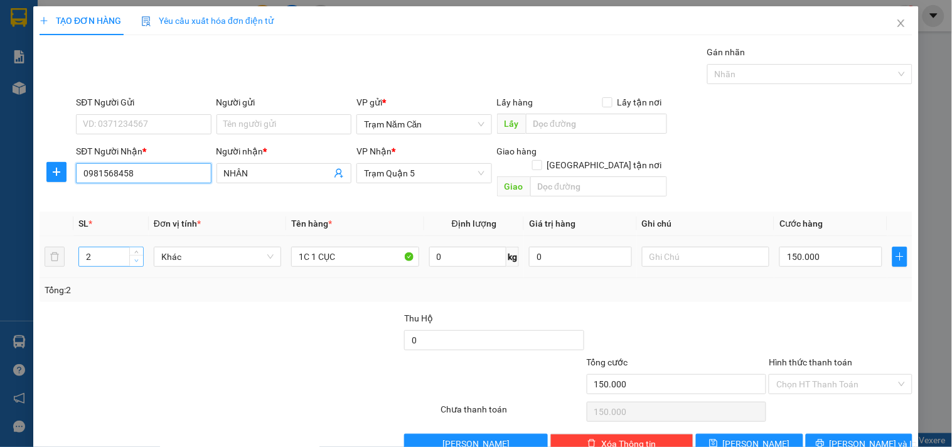
type input "0981568458"
type input "1"
click at [140, 255] on span "Decrease Value" at bounding box center [136, 260] width 14 height 11
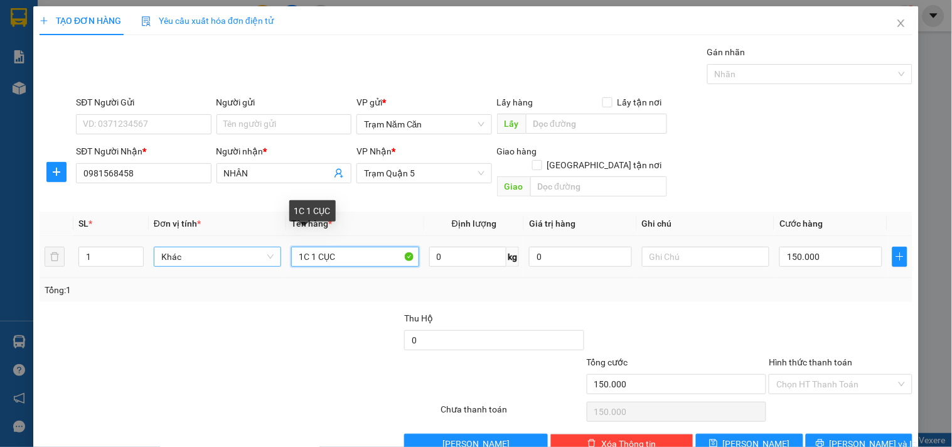
drag, startPoint x: 301, startPoint y: 240, endPoint x: 204, endPoint y: 239, distance: 96.6
click at [204, 239] on tr "1 Khác 1C 1 CỤC 0 kg 0 150.000" at bounding box center [476, 257] width 873 height 42
type input "0.5"
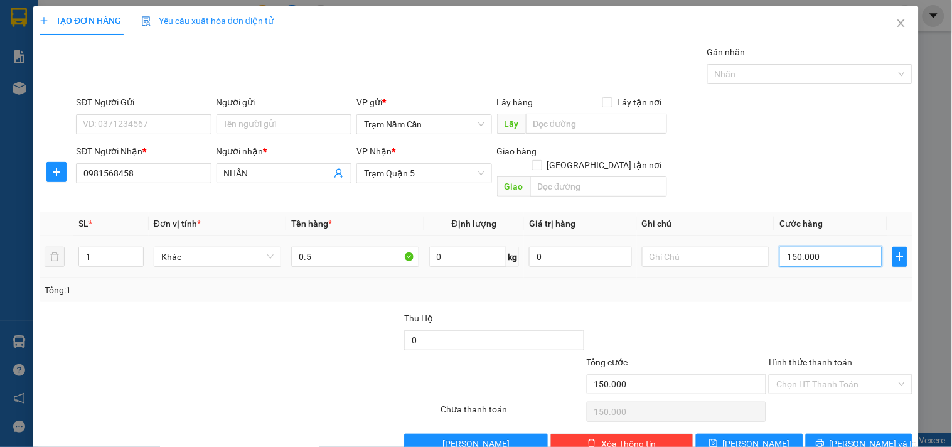
click at [825, 250] on input "150.000" at bounding box center [830, 257] width 103 height 20
type input "0"
type input "0.056"
type input "56"
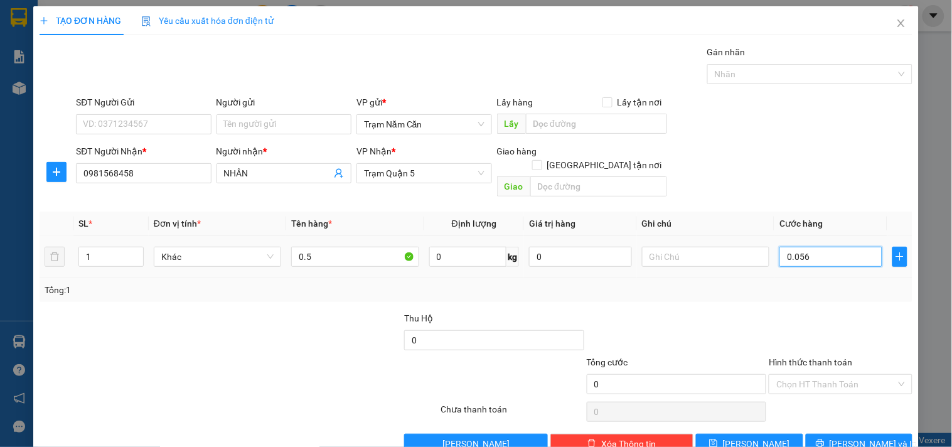
type input "56"
type input "0.056"
type input "566"
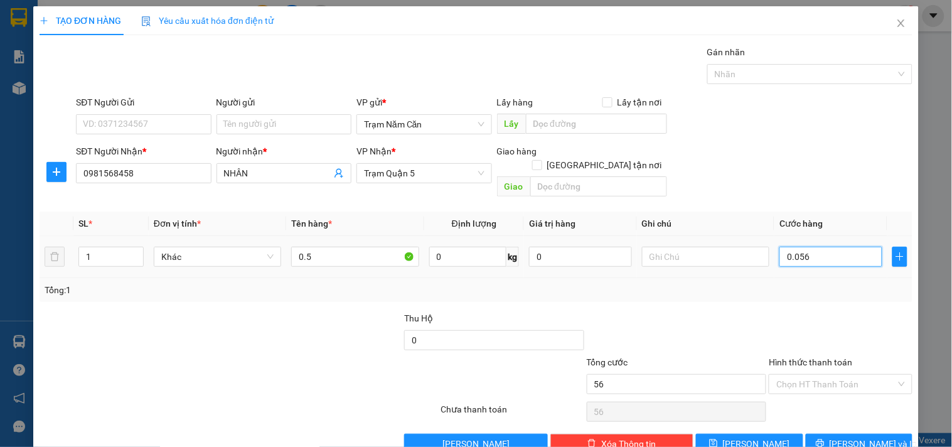
type input "566"
type input "00.056"
type input "56"
type input "0.005"
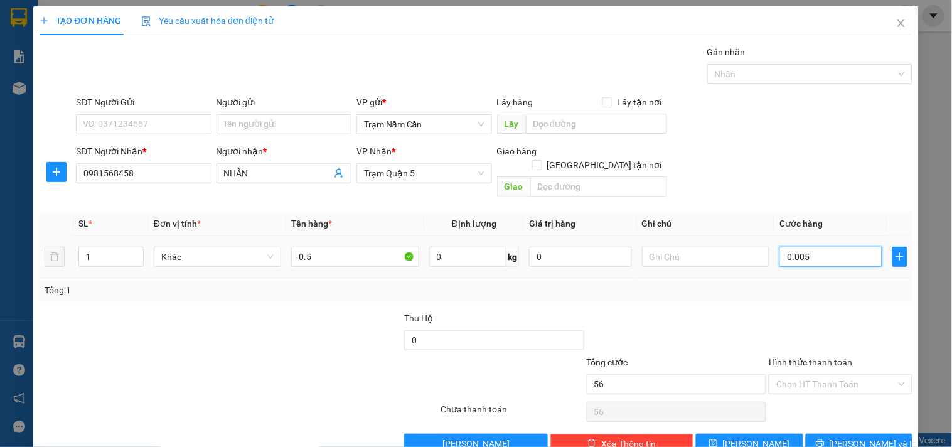
type input "5"
type input "0"
type input "006"
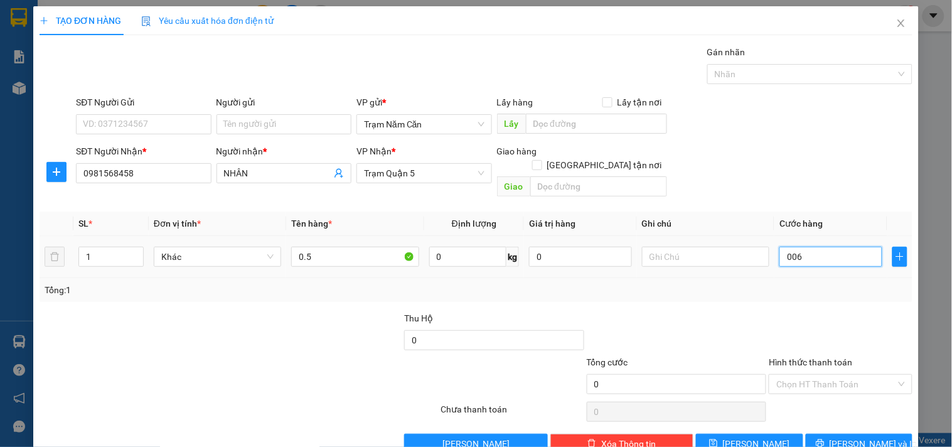
type input "6"
type input "60"
type input "0.060"
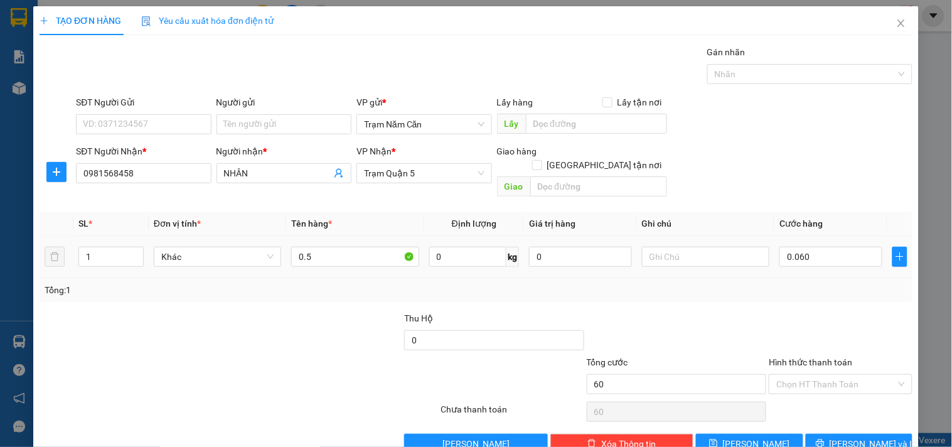
type input "60.000"
click at [791, 330] on div at bounding box center [840, 333] width 146 height 44
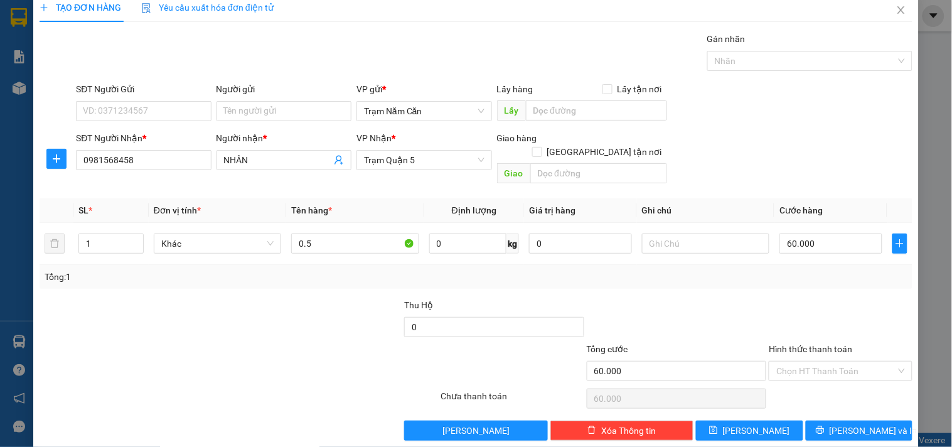
scroll to position [17, 0]
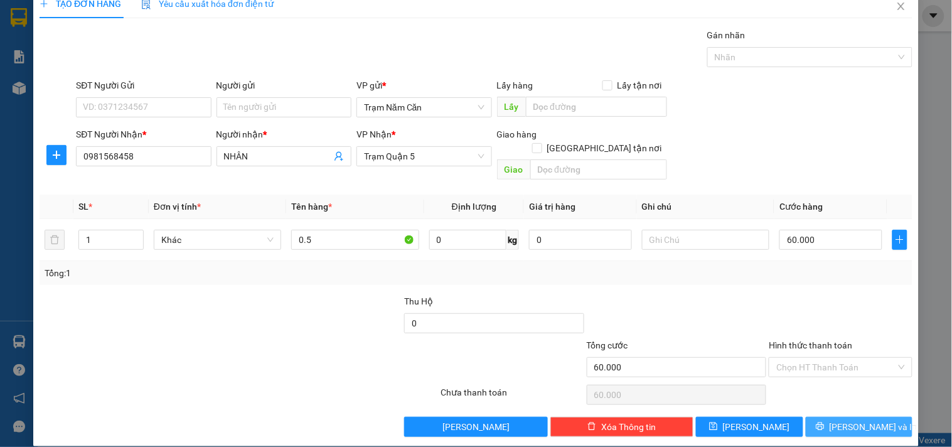
click at [813, 416] on button "[PERSON_NAME] và In" at bounding box center [858, 426] width 107 height 20
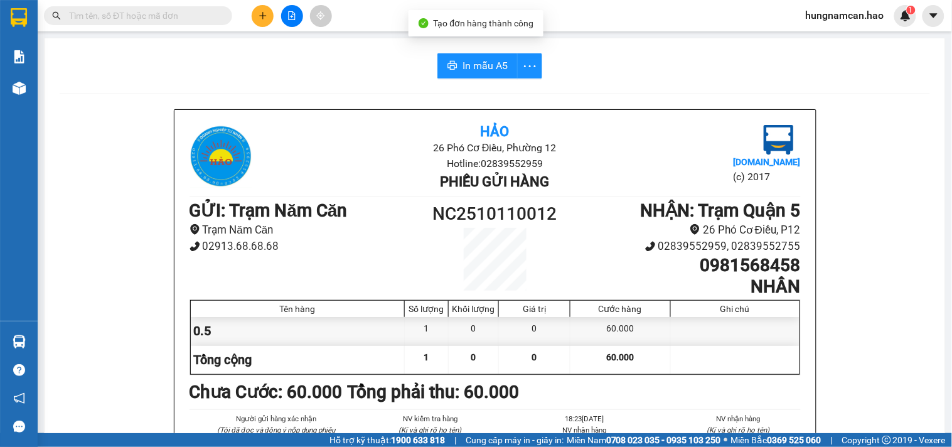
click at [478, 77] on button "In mẫu A5" at bounding box center [477, 65] width 80 height 25
click at [271, 14] on button at bounding box center [263, 16] width 22 height 22
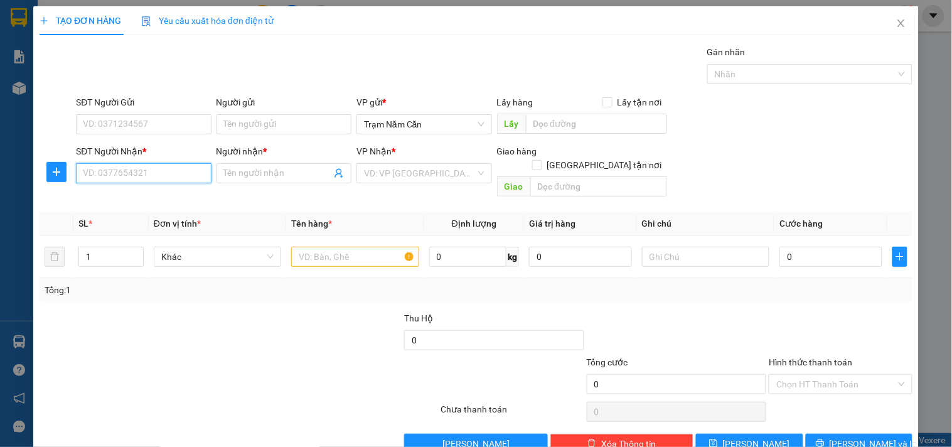
click at [152, 181] on input "SĐT Người Nhận *" at bounding box center [143, 173] width 135 height 20
click at [147, 191] on div "0981350770 - NGHĨA" at bounding box center [142, 198] width 119 height 14
type input "0981350770"
type input "NGHĨA"
type input "60.000"
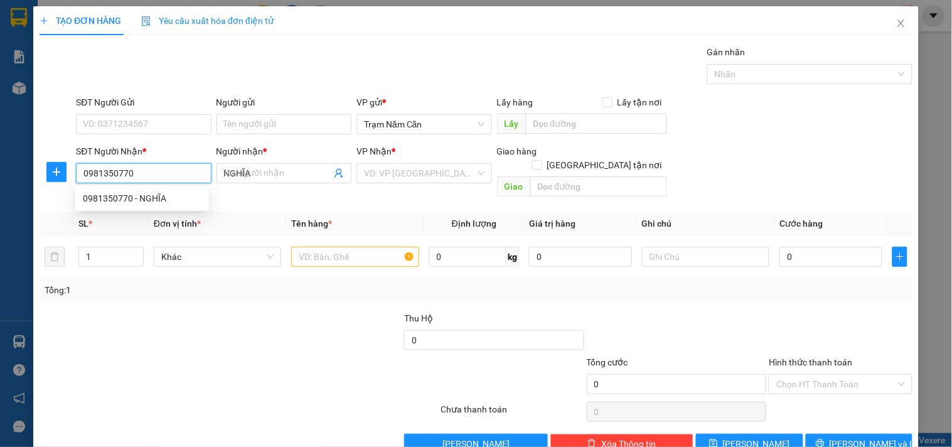
type input "60.000"
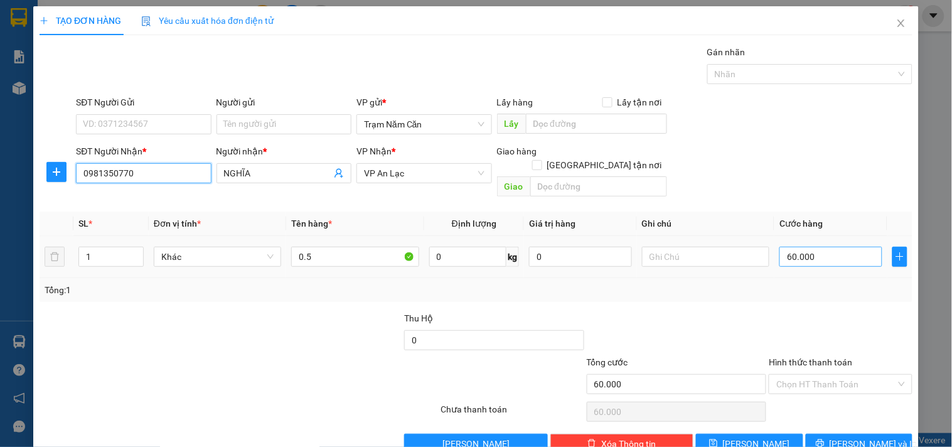
type input "0981350770"
click at [857, 247] on input "60.000" at bounding box center [830, 257] width 103 height 20
type input "0"
type input "004"
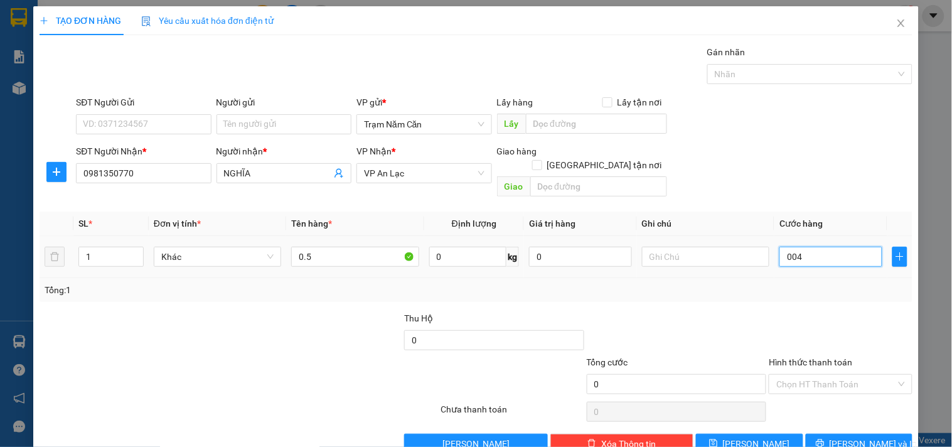
type input "4"
type input "40"
type input "0.040"
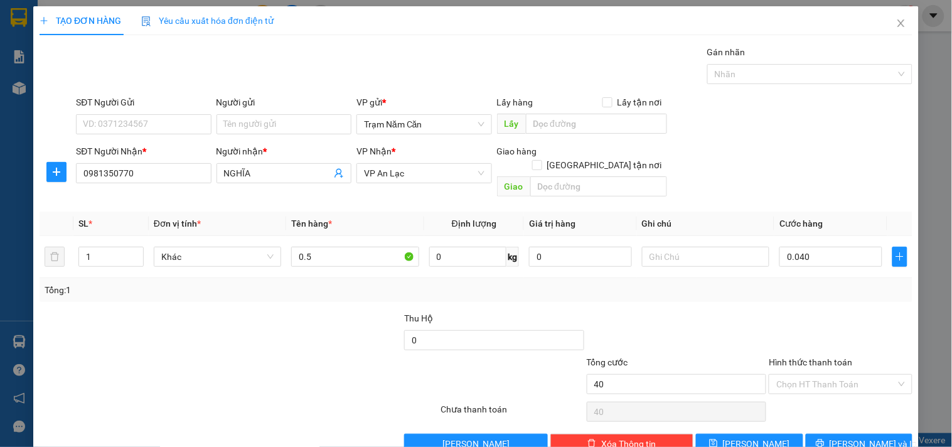
click at [787, 327] on div at bounding box center [840, 333] width 146 height 44
type input "40.000"
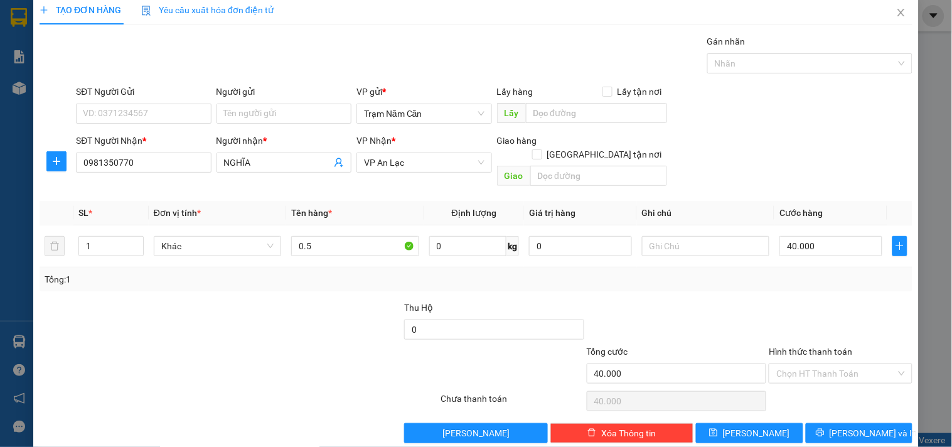
scroll to position [17, 0]
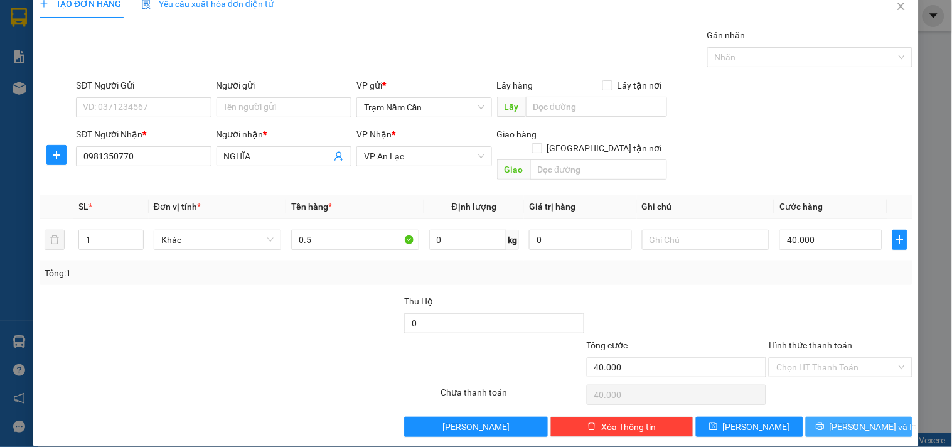
click at [814, 416] on button "[PERSON_NAME] và In" at bounding box center [858, 426] width 107 height 20
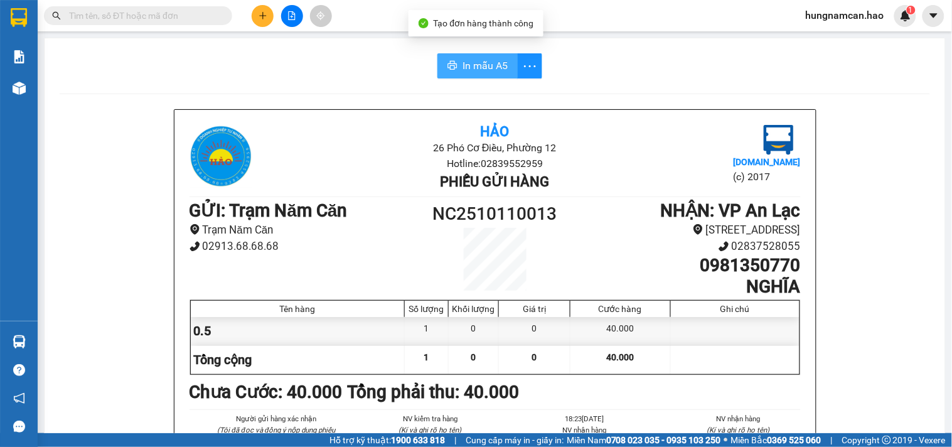
click at [491, 65] on span "In mẫu A5" at bounding box center [484, 66] width 45 height 16
